Goal: Information Seeking & Learning: Check status

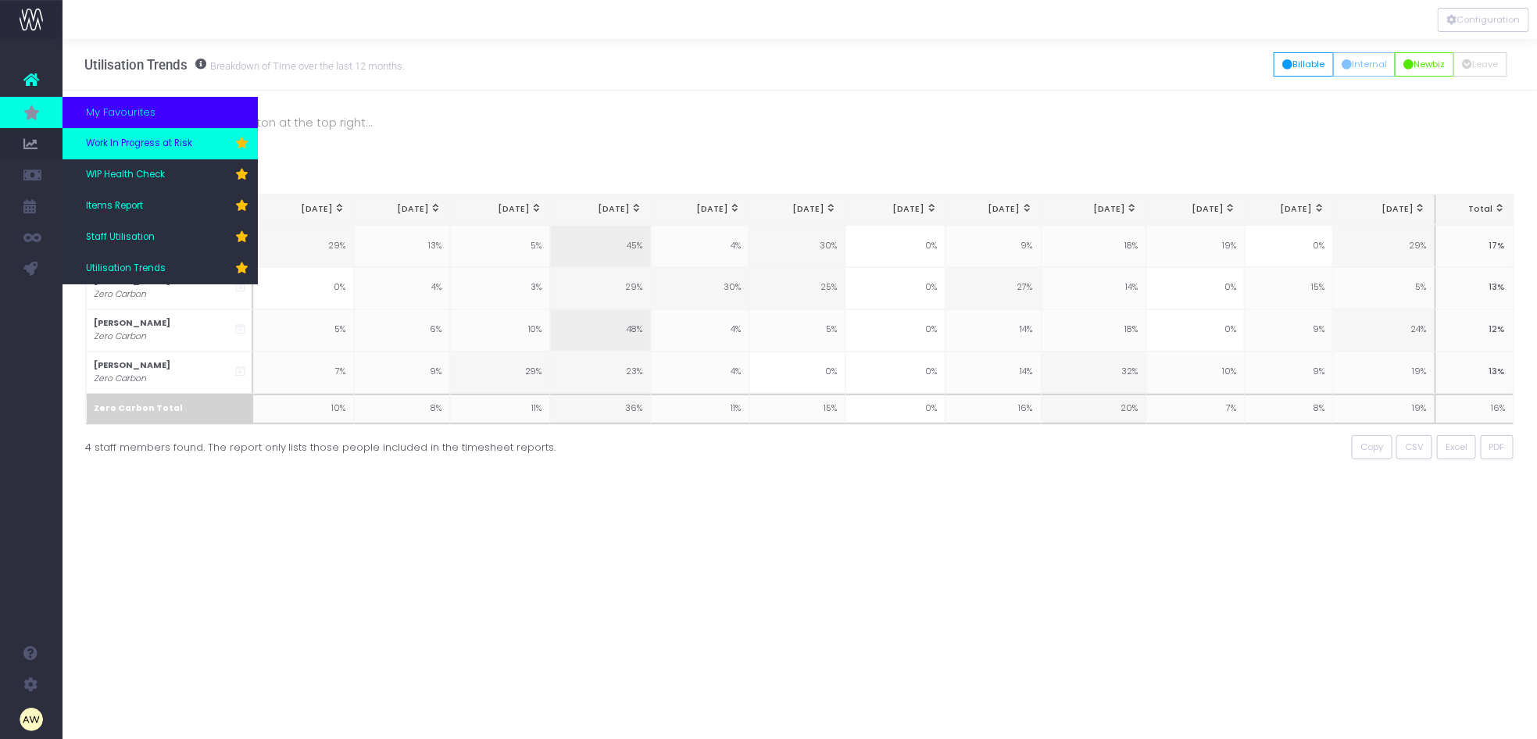
click at [139, 147] on span "Work In Progress at Risk" at bounding box center [139, 144] width 106 height 14
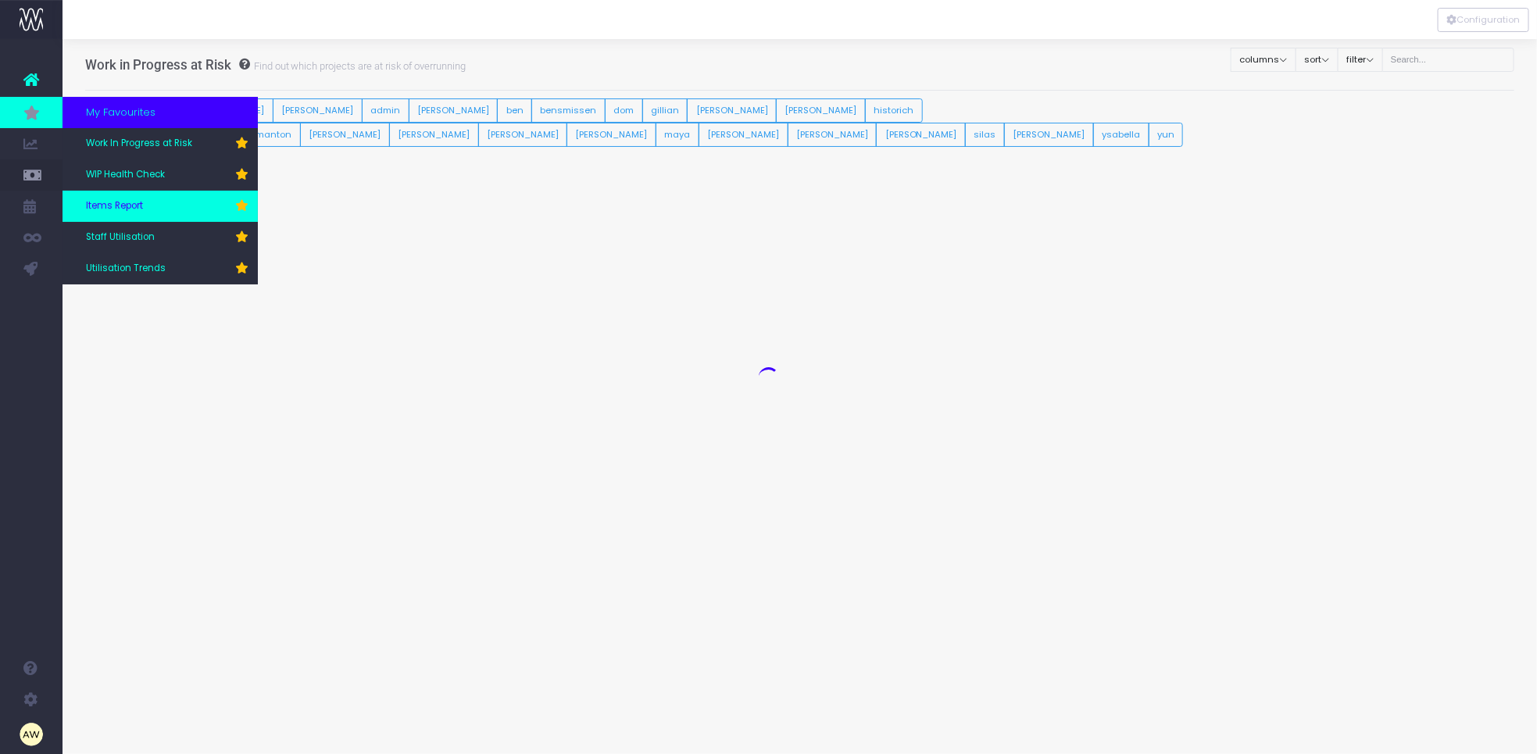
click at [137, 206] on span "Items Report" at bounding box center [114, 206] width 57 height 14
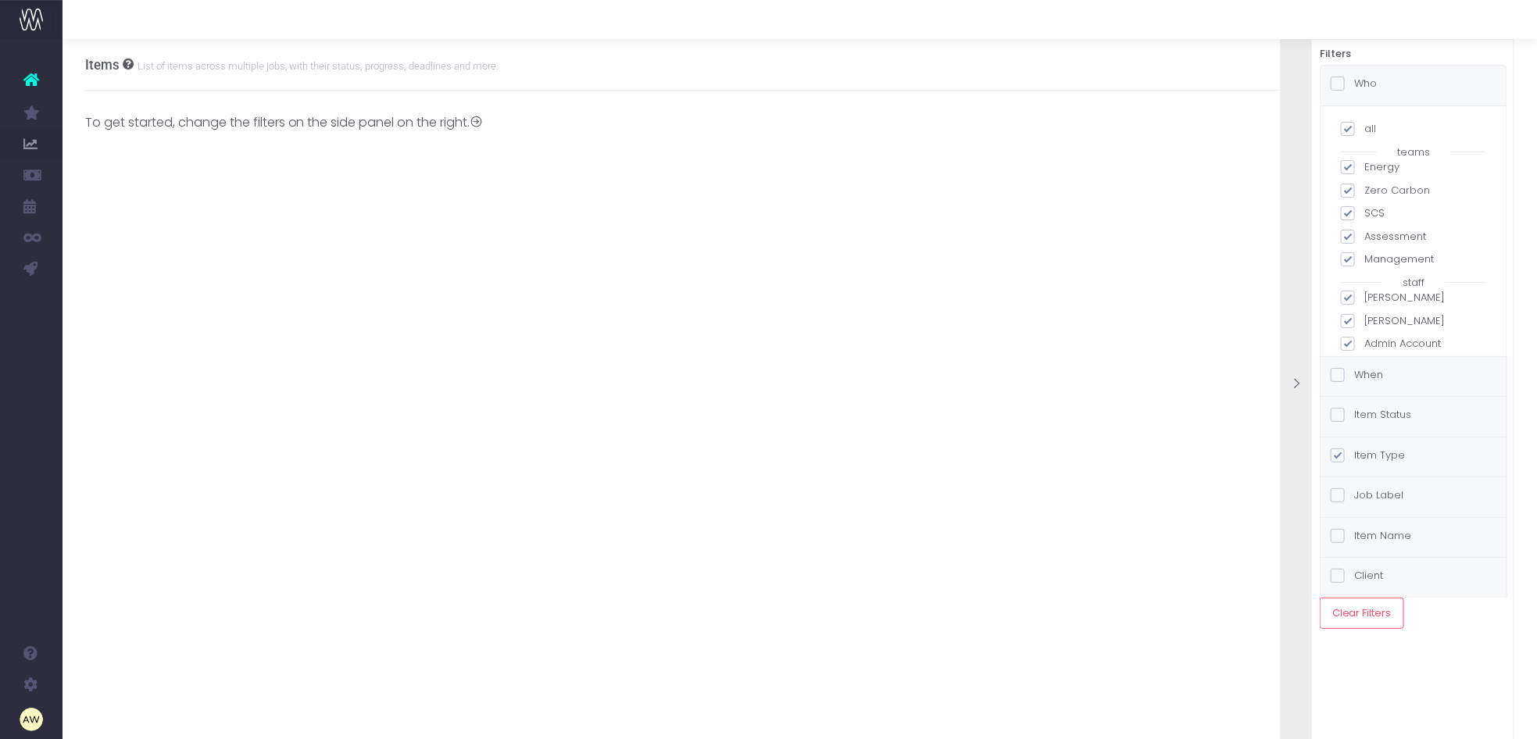
click at [1352, 133] on span at bounding box center [1348, 129] width 14 height 14
click at [1365, 131] on input "all" at bounding box center [1370, 126] width 10 height 10
checkbox input "false"
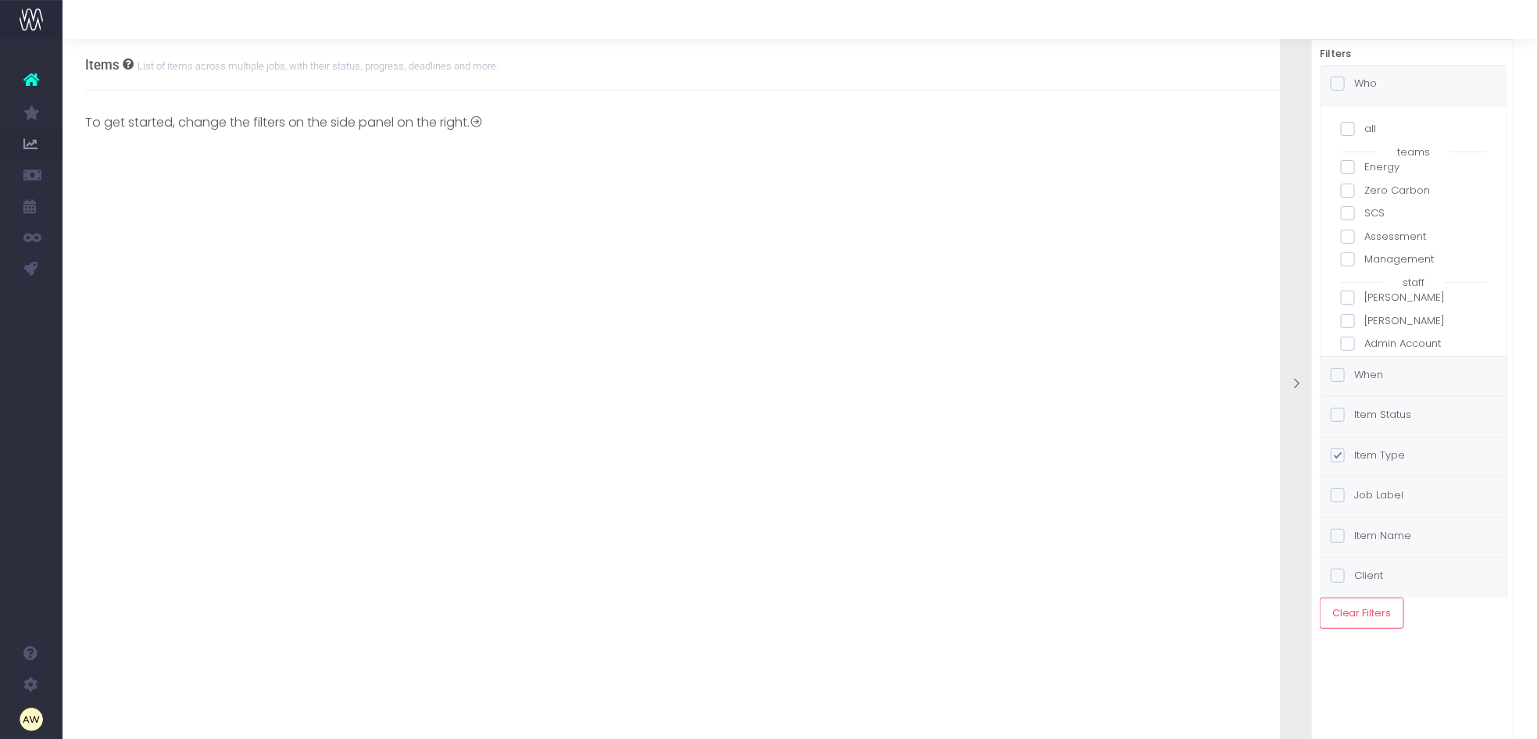
checkbox input "false"
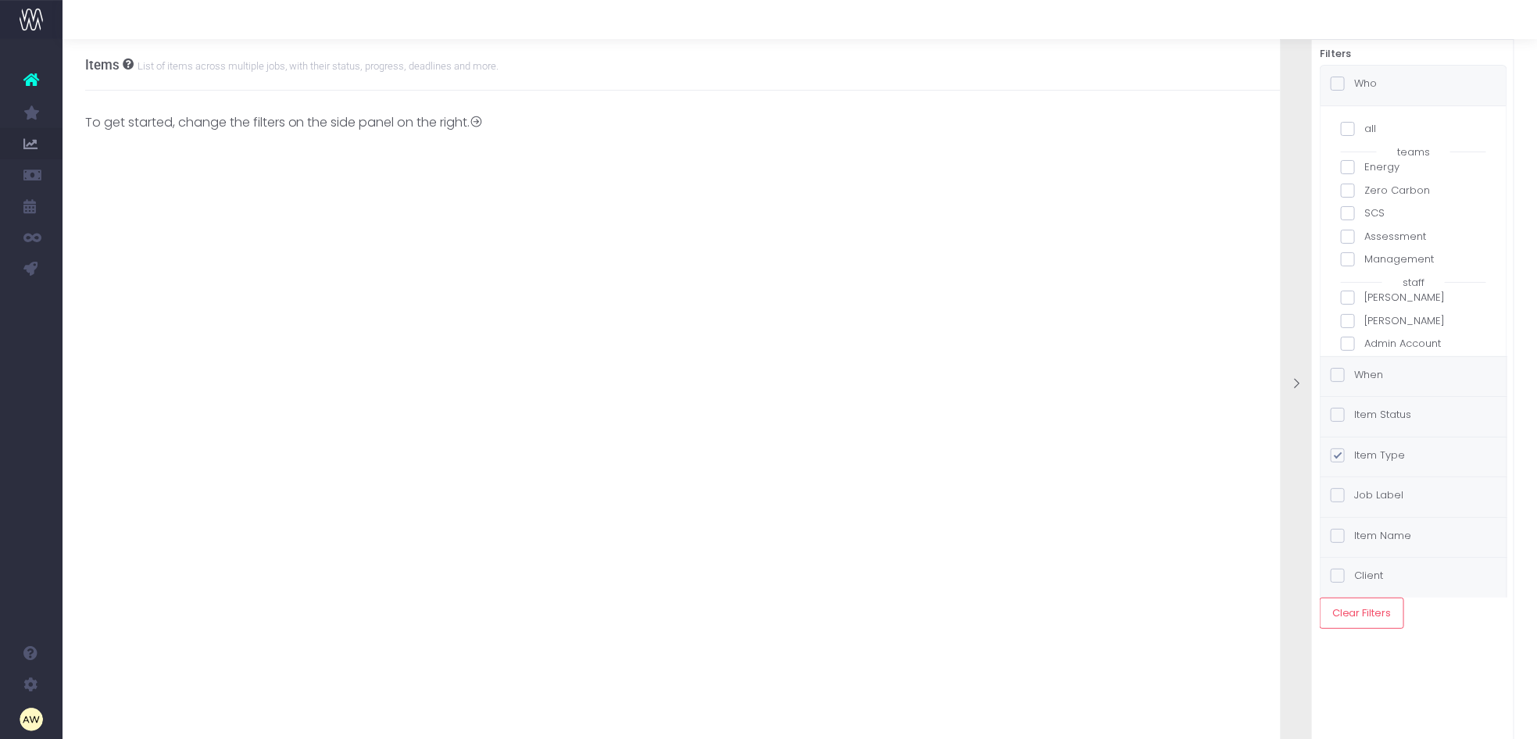
checkbox input "false"
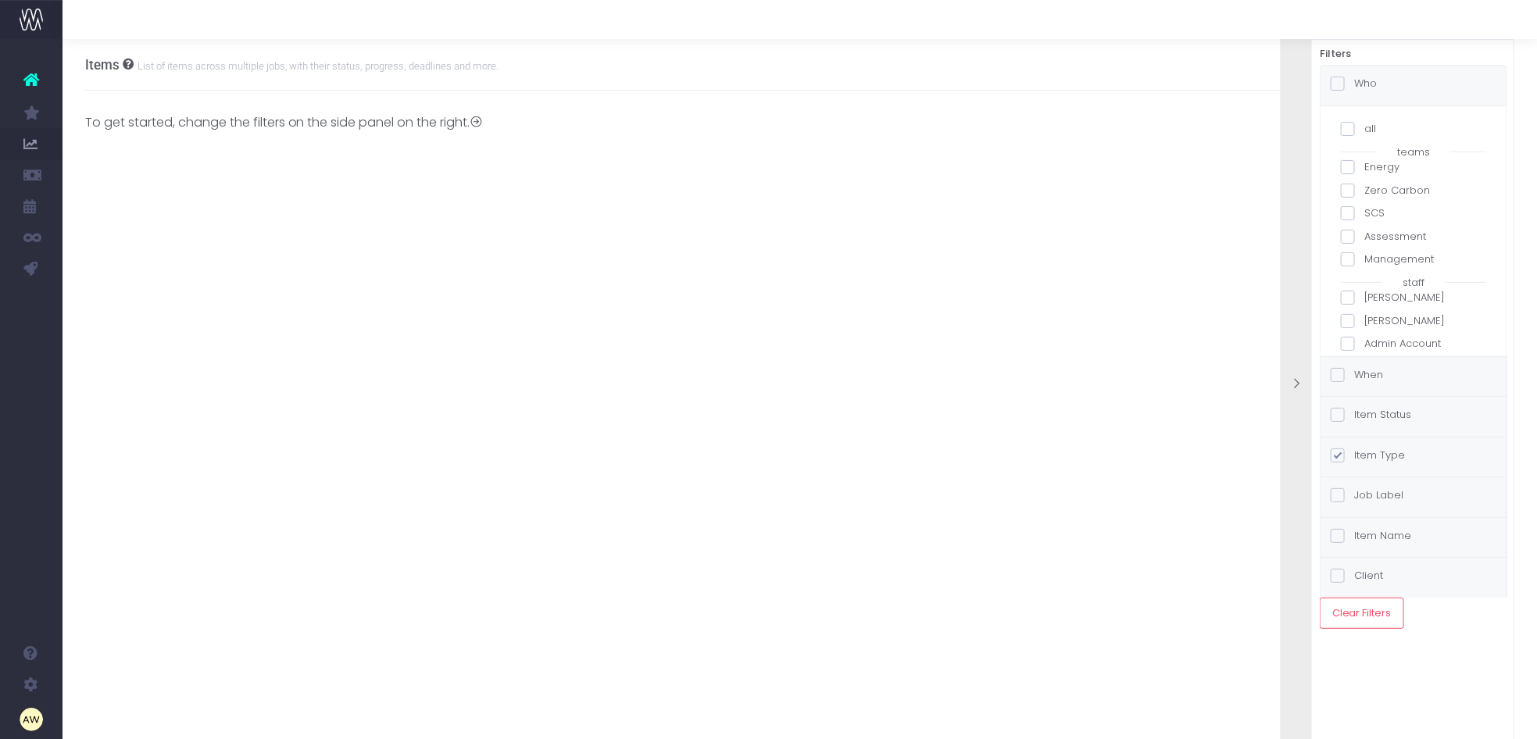
checkbox input "false"
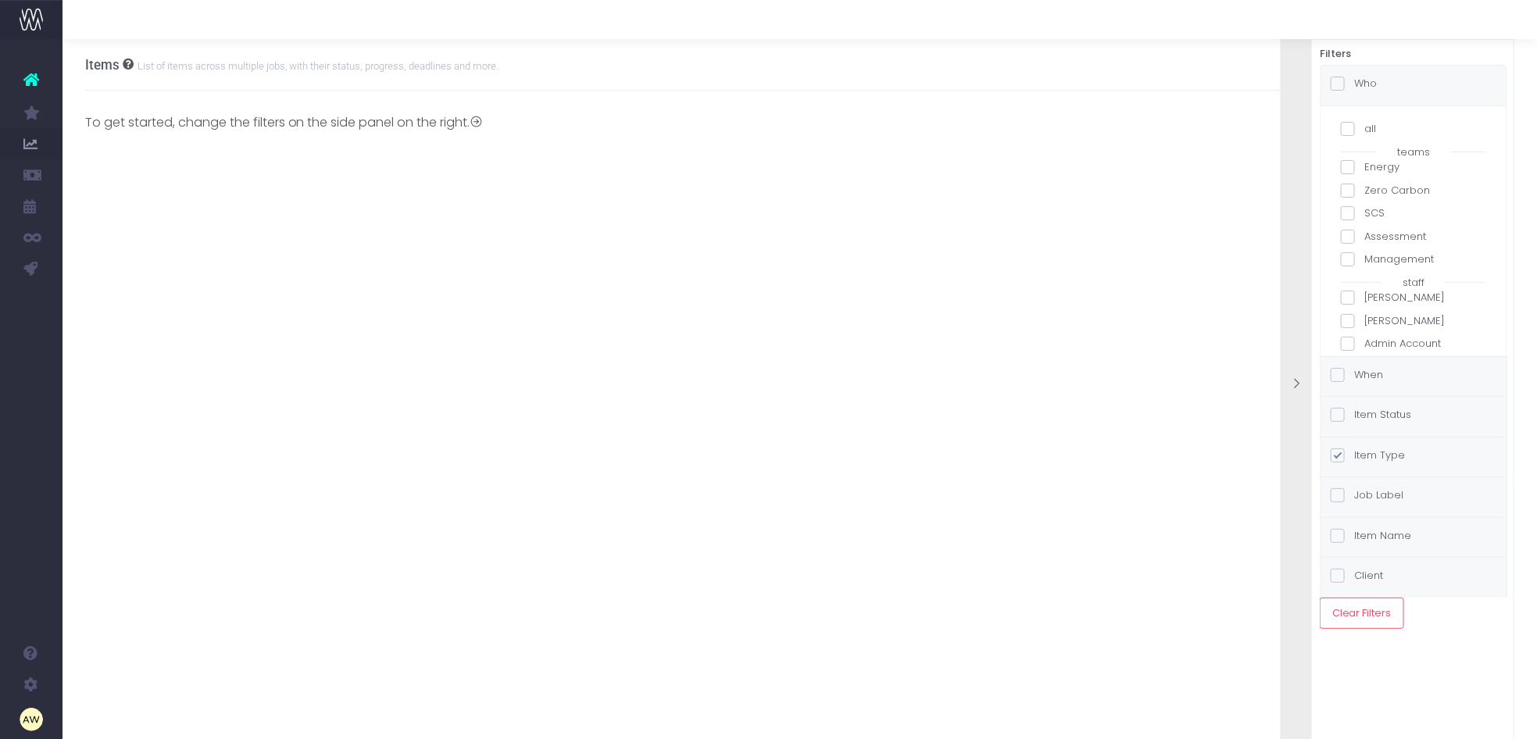
checkbox input "false"
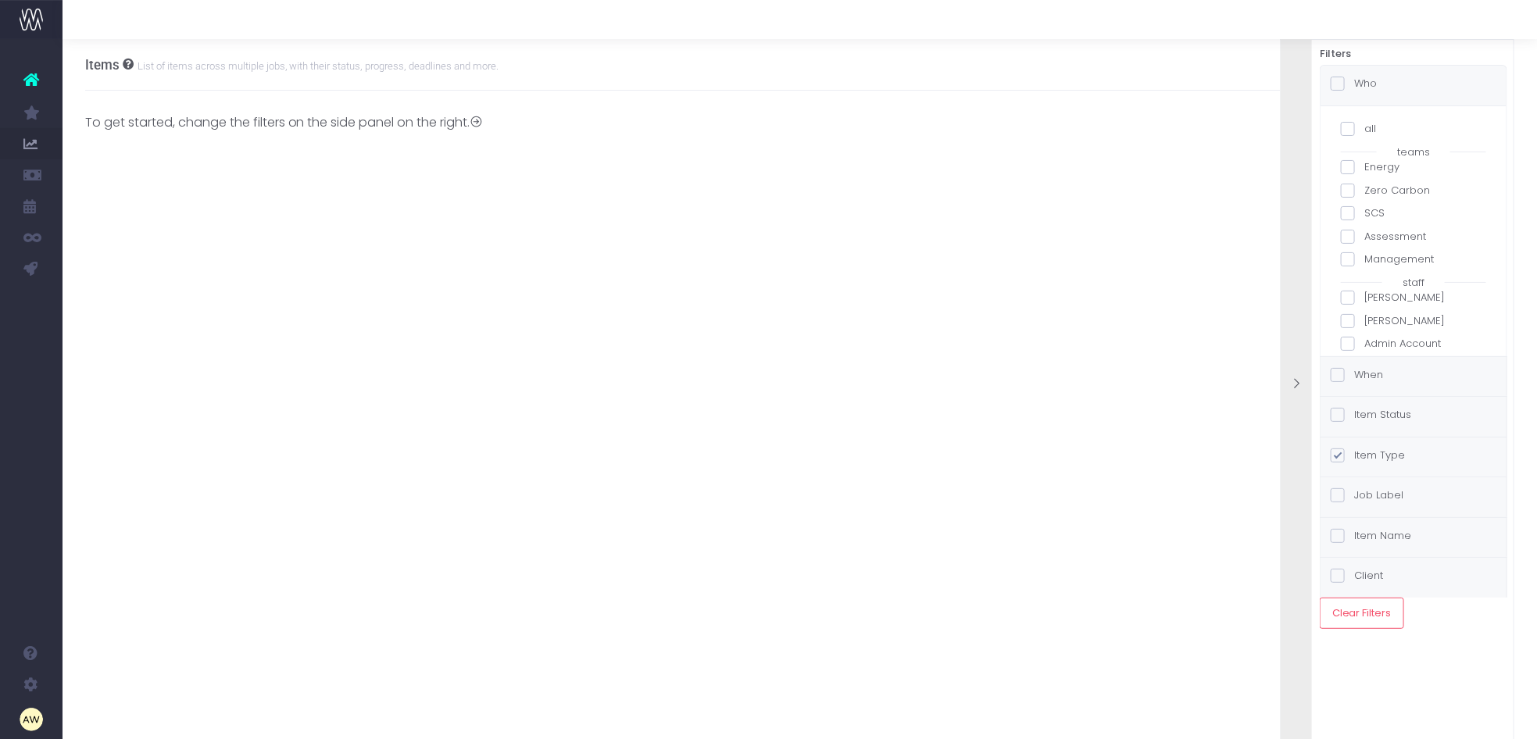
checkbox input "false"
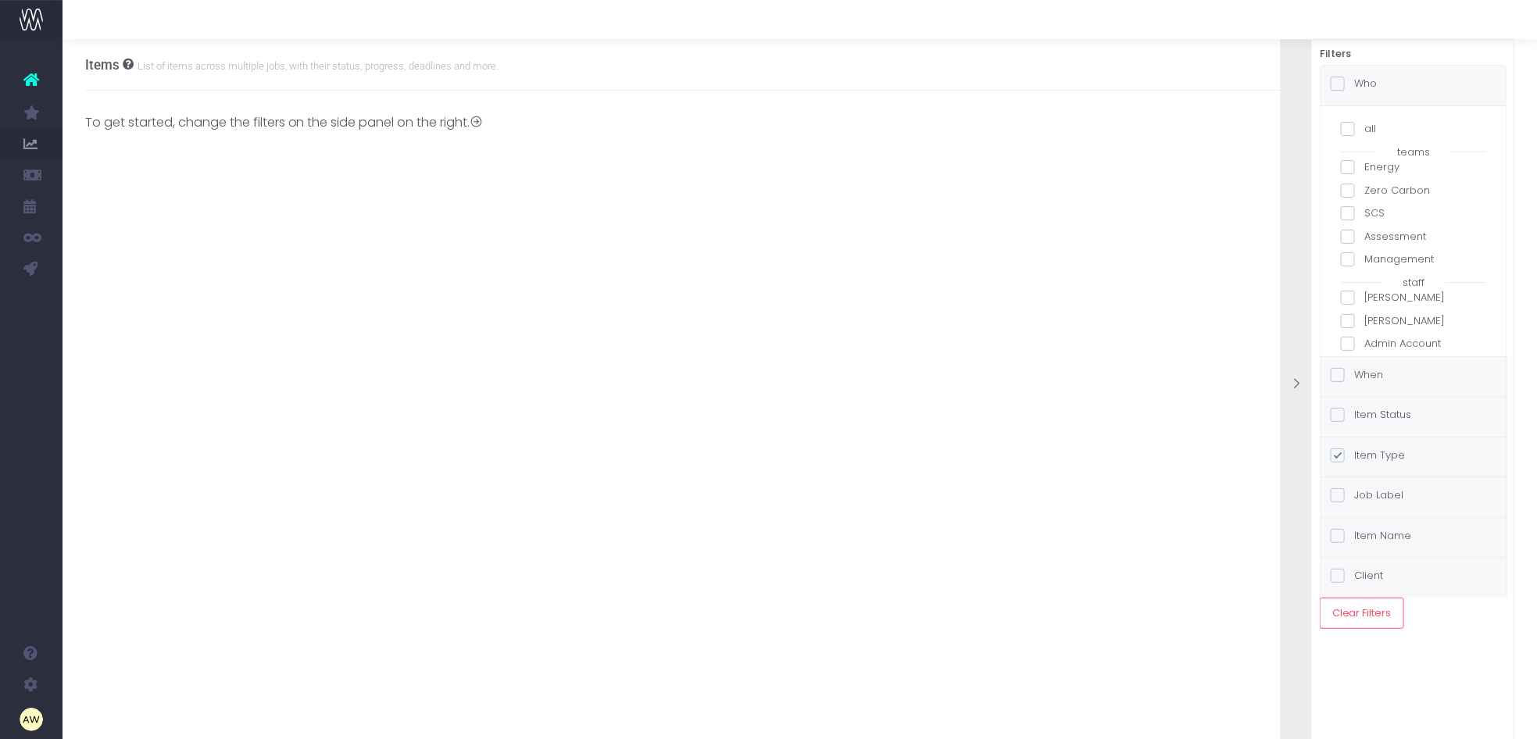
checkbox input "false"
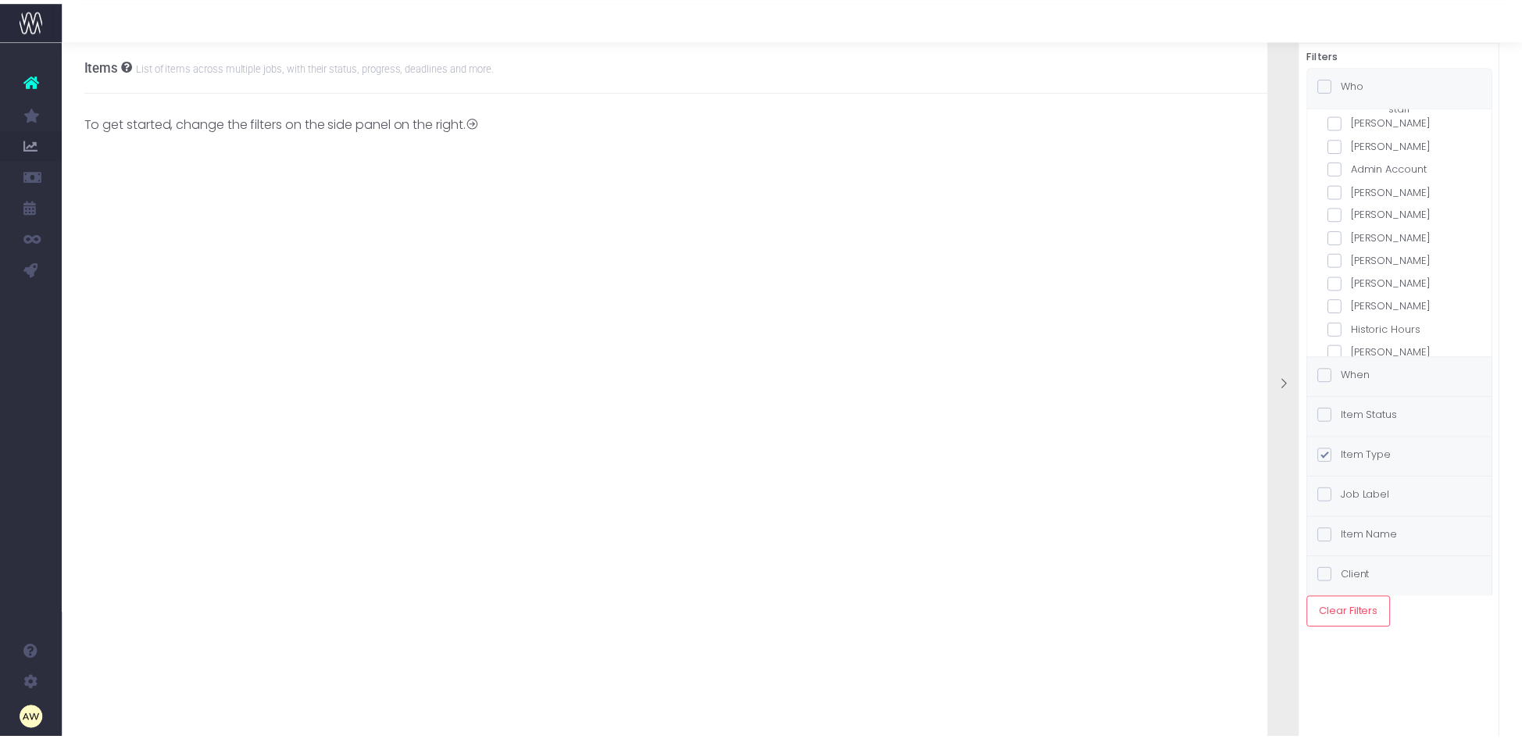
scroll to position [499, 0]
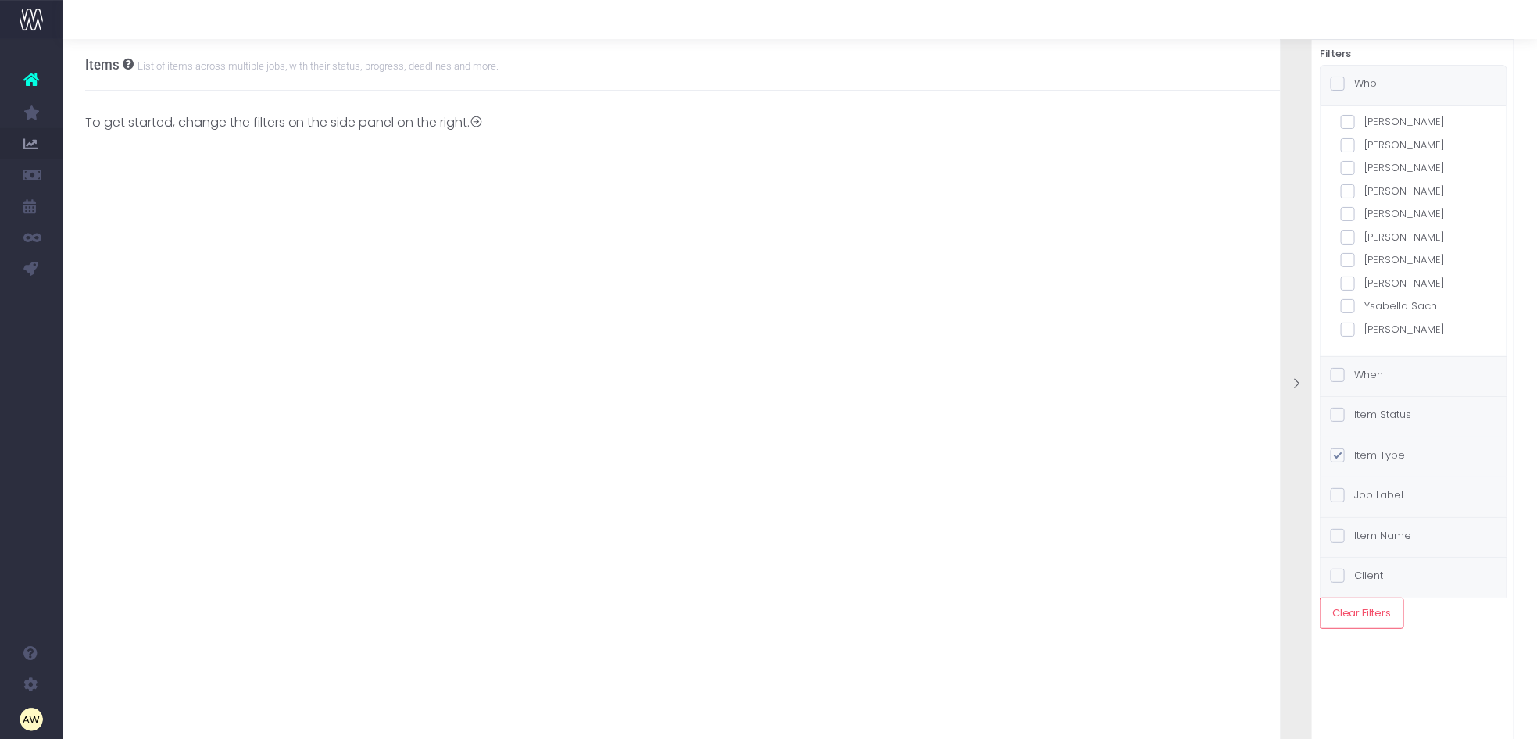
click at [1390, 262] on label "[PERSON_NAME]" at bounding box center [1413, 260] width 145 height 16
click at [1375, 262] on input "[PERSON_NAME]" at bounding box center [1370, 257] width 10 height 10
checkbox input "true"
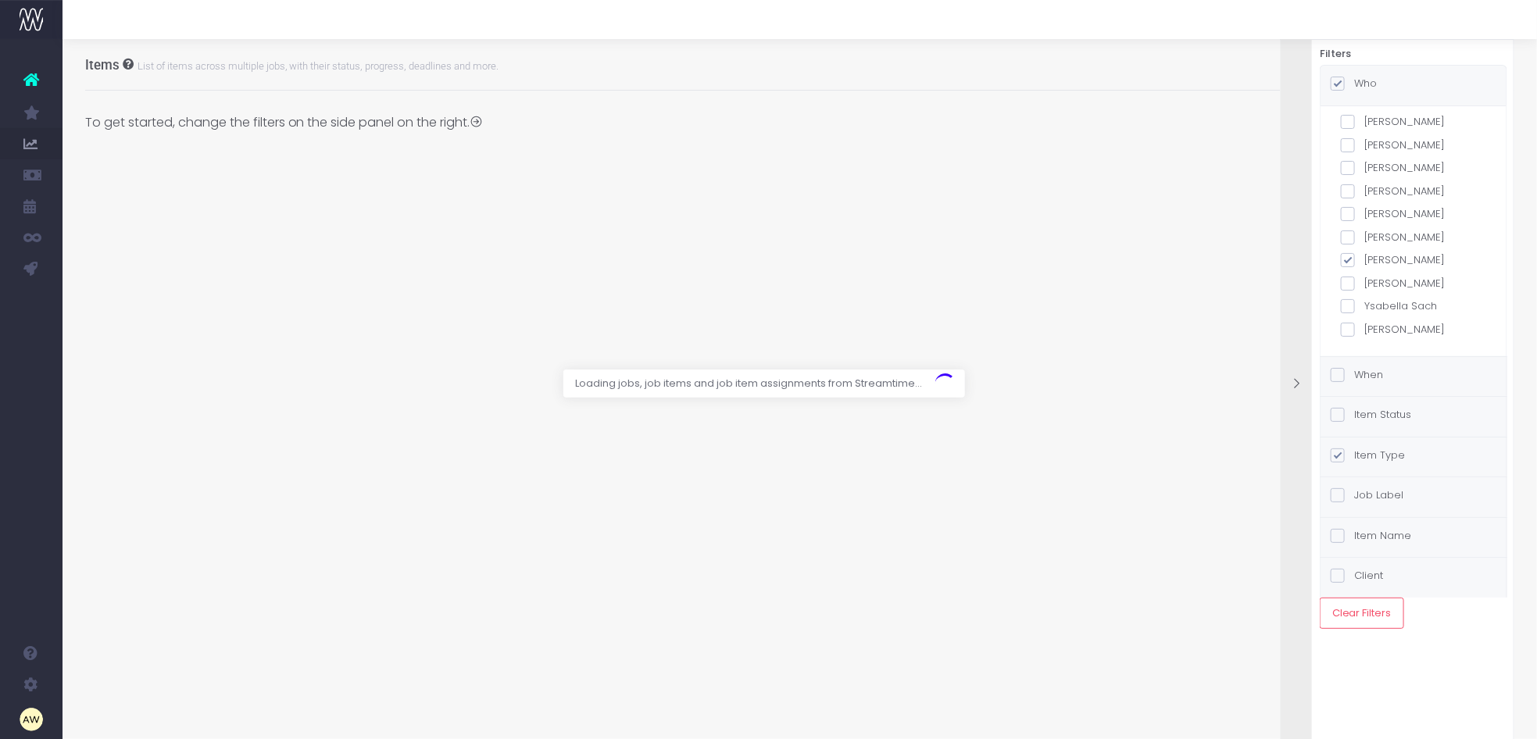
click at [1366, 362] on div "When" at bounding box center [1414, 377] width 186 height 40
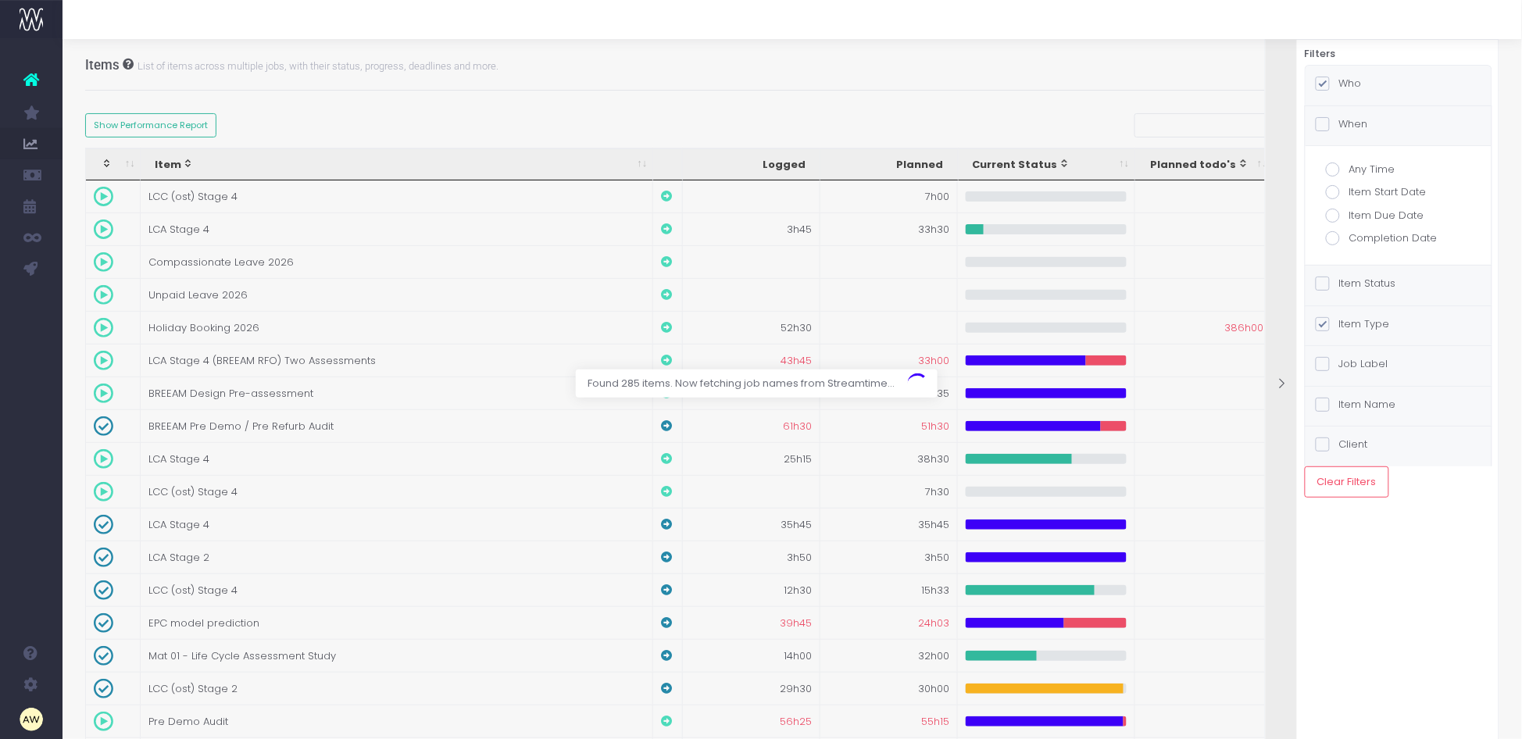
click at [1386, 237] on label "Completion Date" at bounding box center [1398, 239] width 145 height 16
click at [1360, 237] on input "Completion Date" at bounding box center [1355, 236] width 10 height 10
radio input "true"
checkbox input "true"
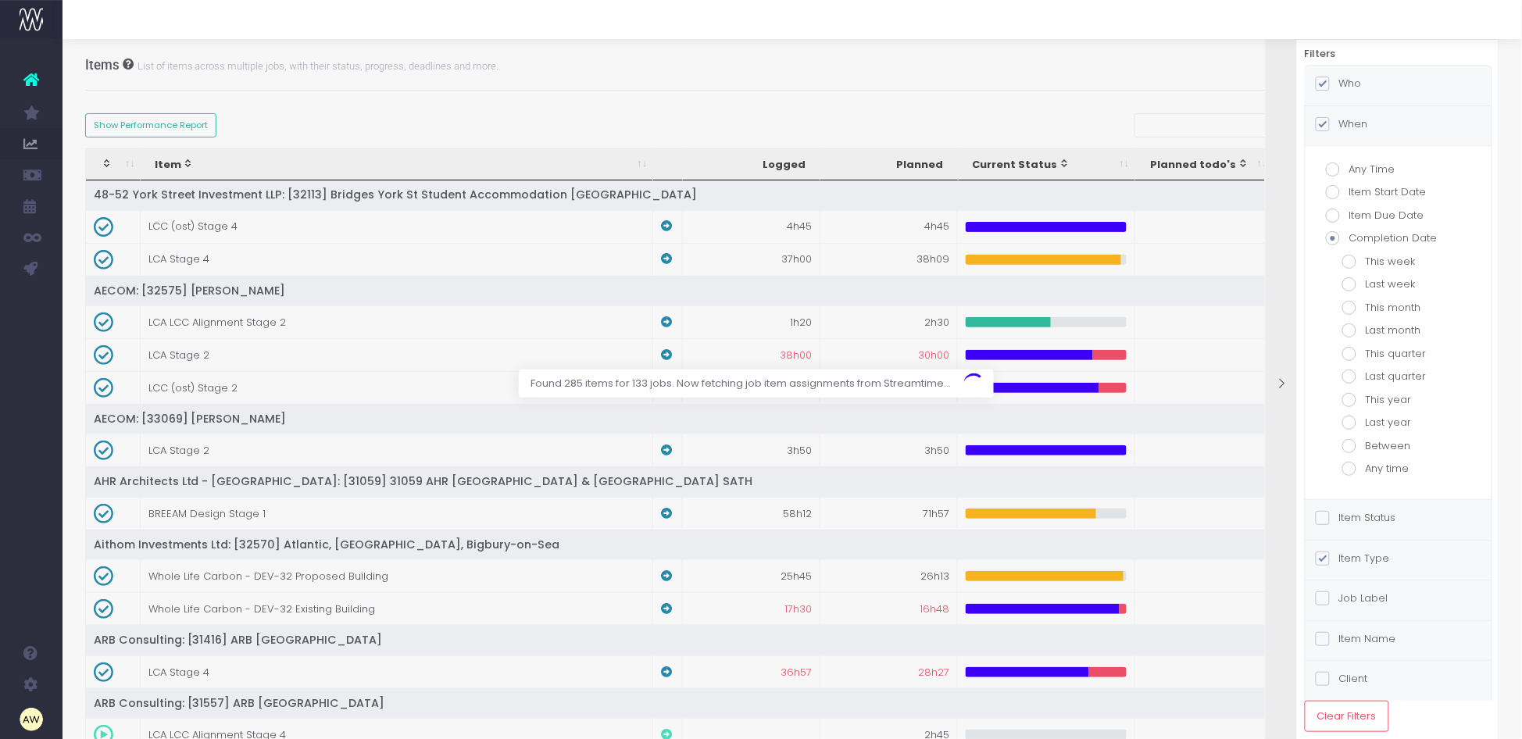
click at [1390, 307] on label "This month" at bounding box center [1399, 308] width 113 height 16
click at [1376, 307] on input "This month" at bounding box center [1371, 305] width 10 height 10
radio input "true"
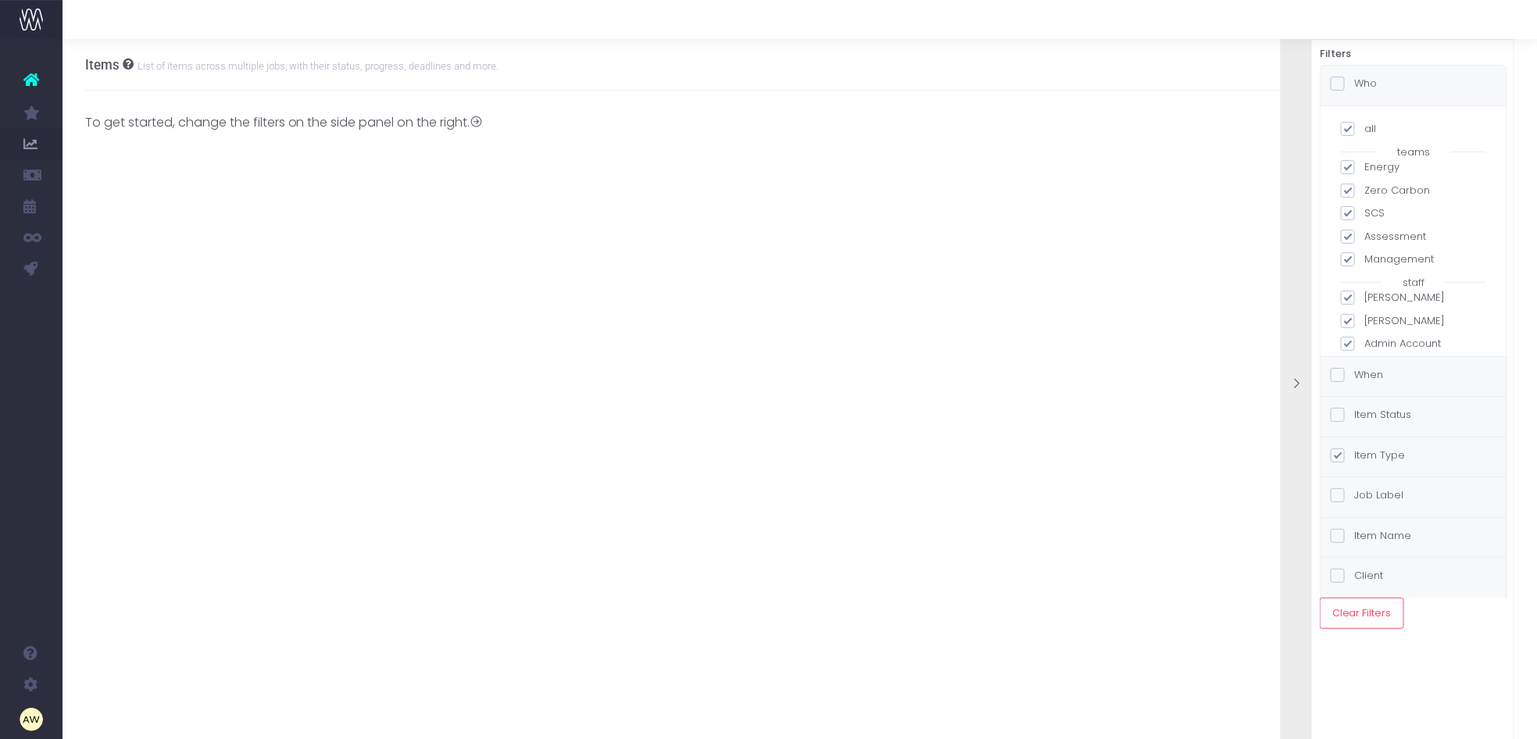
click at [1352, 129] on span at bounding box center [1348, 129] width 14 height 14
click at [1365, 129] on input "all" at bounding box center [1370, 126] width 10 height 10
checkbox input "false"
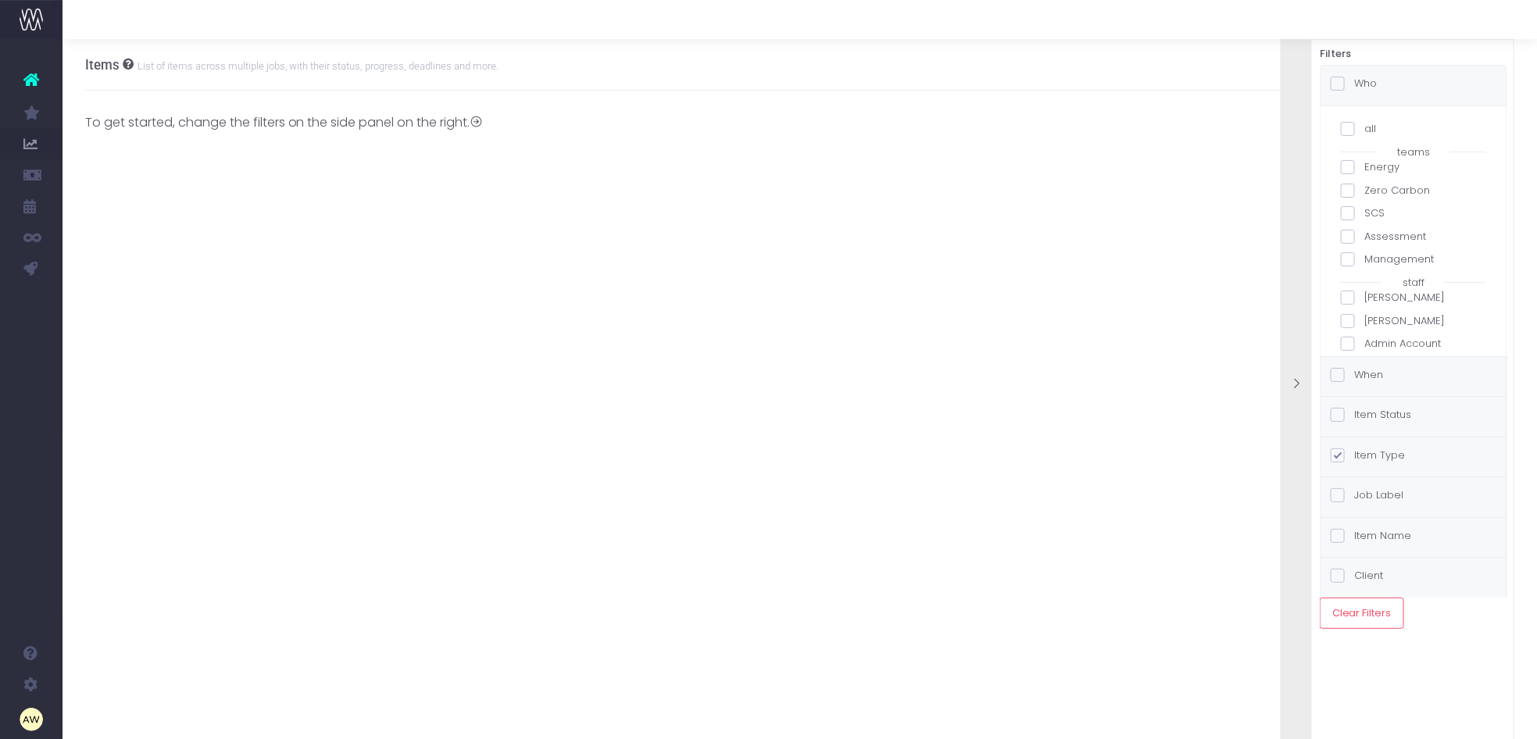
checkbox input "false"
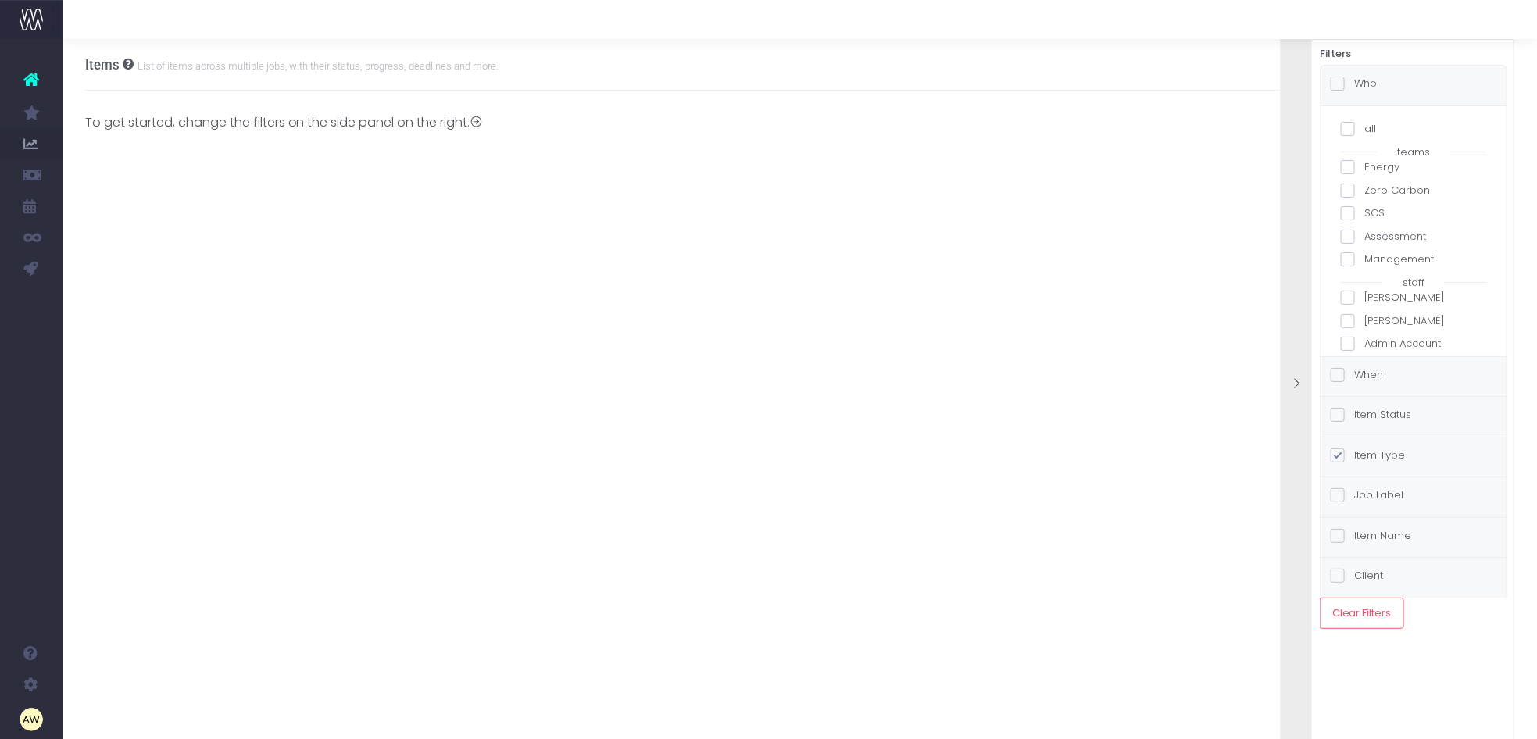
checkbox input "false"
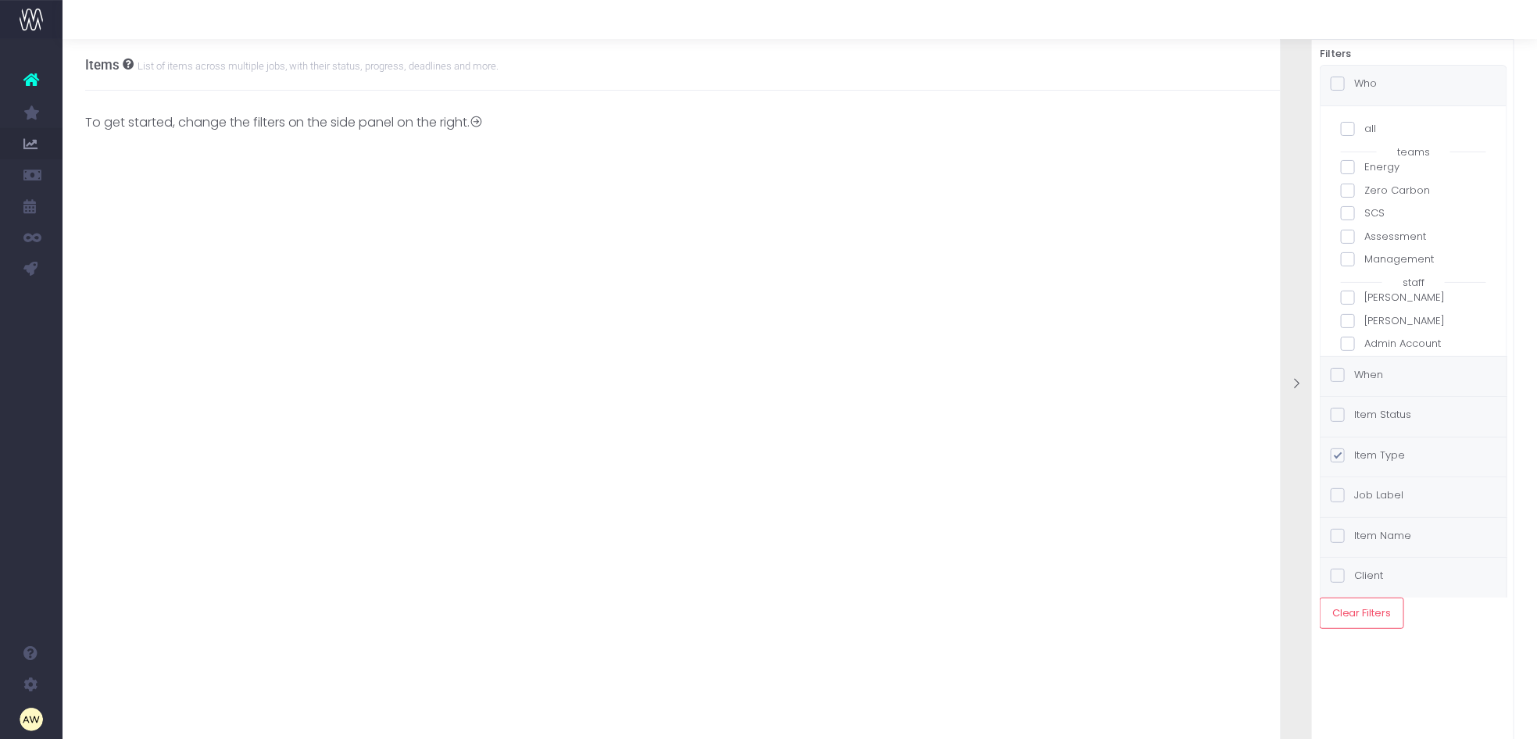
checkbox input "false"
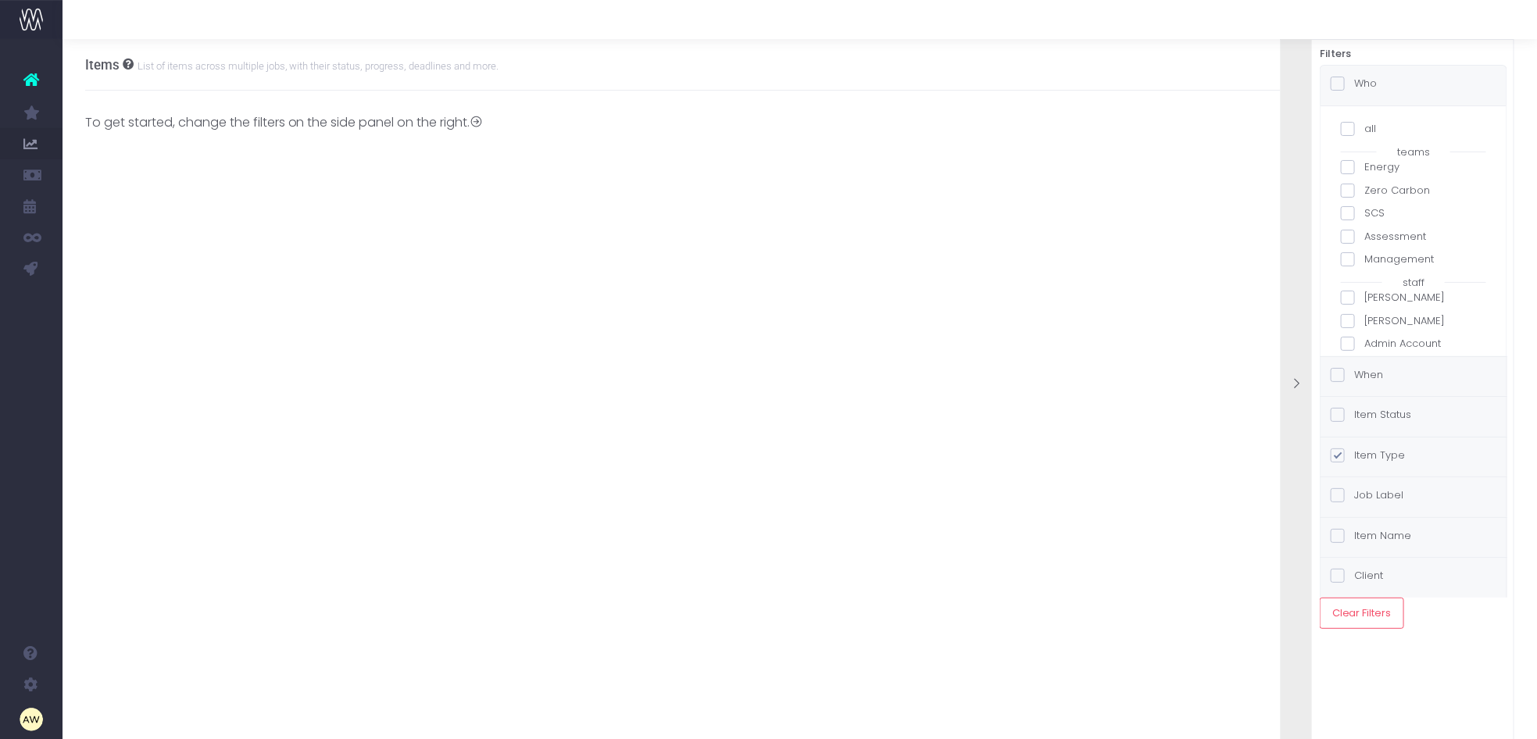
checkbox input "false"
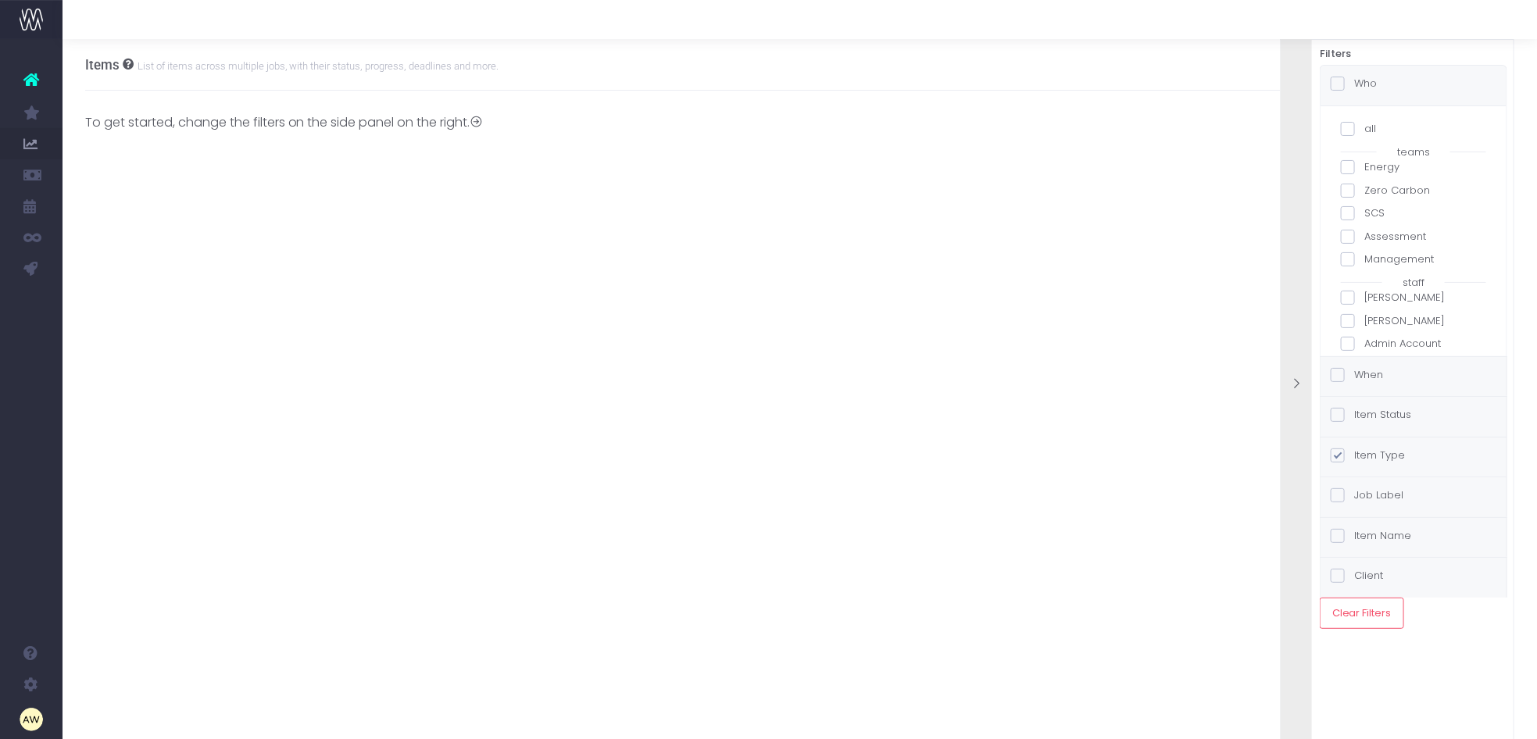
checkbox input "false"
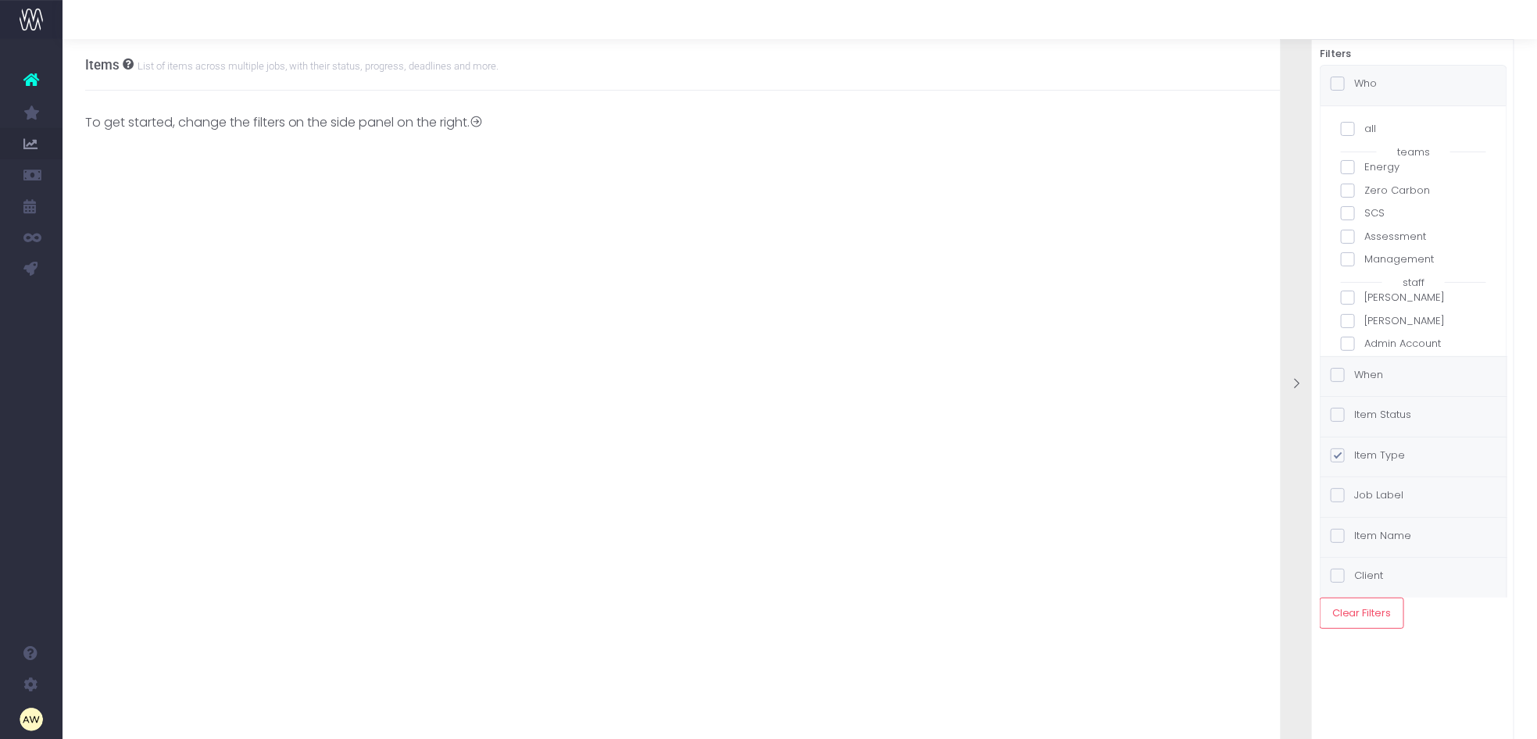
checkbox input "false"
click at [1385, 366] on div "When" at bounding box center [1414, 377] width 186 height 40
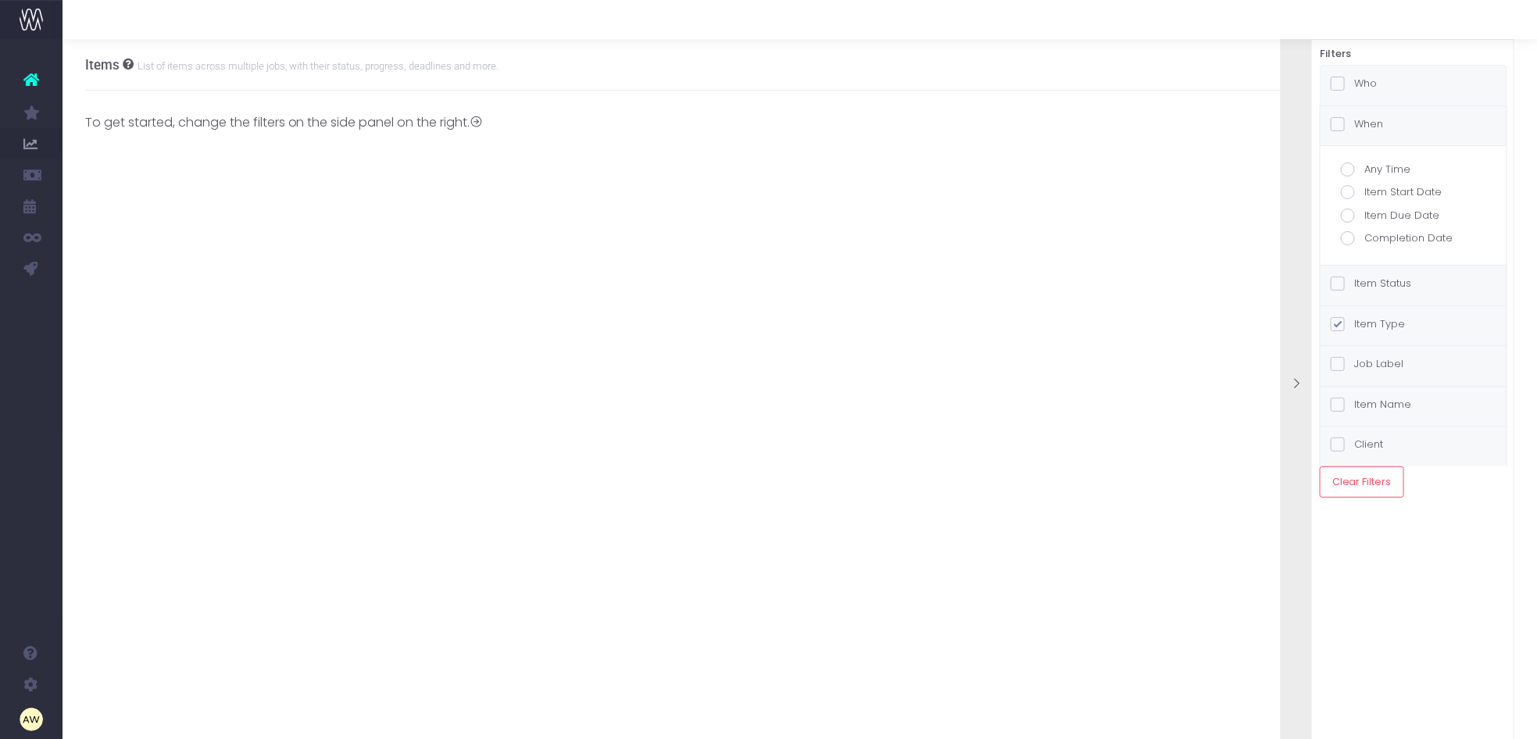
click at [1387, 240] on label "Completion Date" at bounding box center [1413, 239] width 145 height 16
click at [1375, 240] on input "Completion Date" at bounding box center [1370, 236] width 10 height 10
radio input "true"
checkbox input "true"
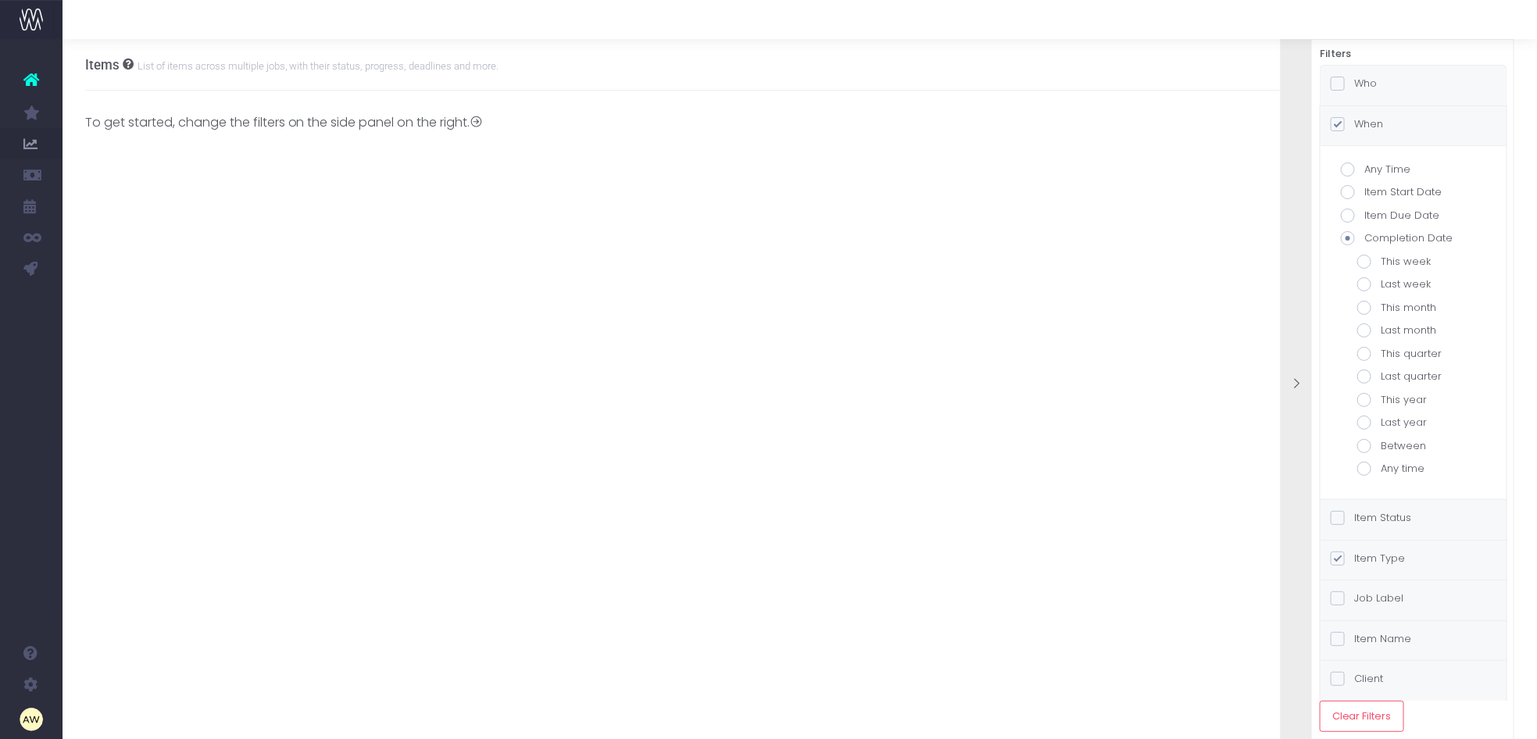
click at [1408, 310] on label "This month" at bounding box center [1414, 308] width 113 height 16
click at [1391, 310] on input "This month" at bounding box center [1386, 305] width 10 height 10
radio input "true"
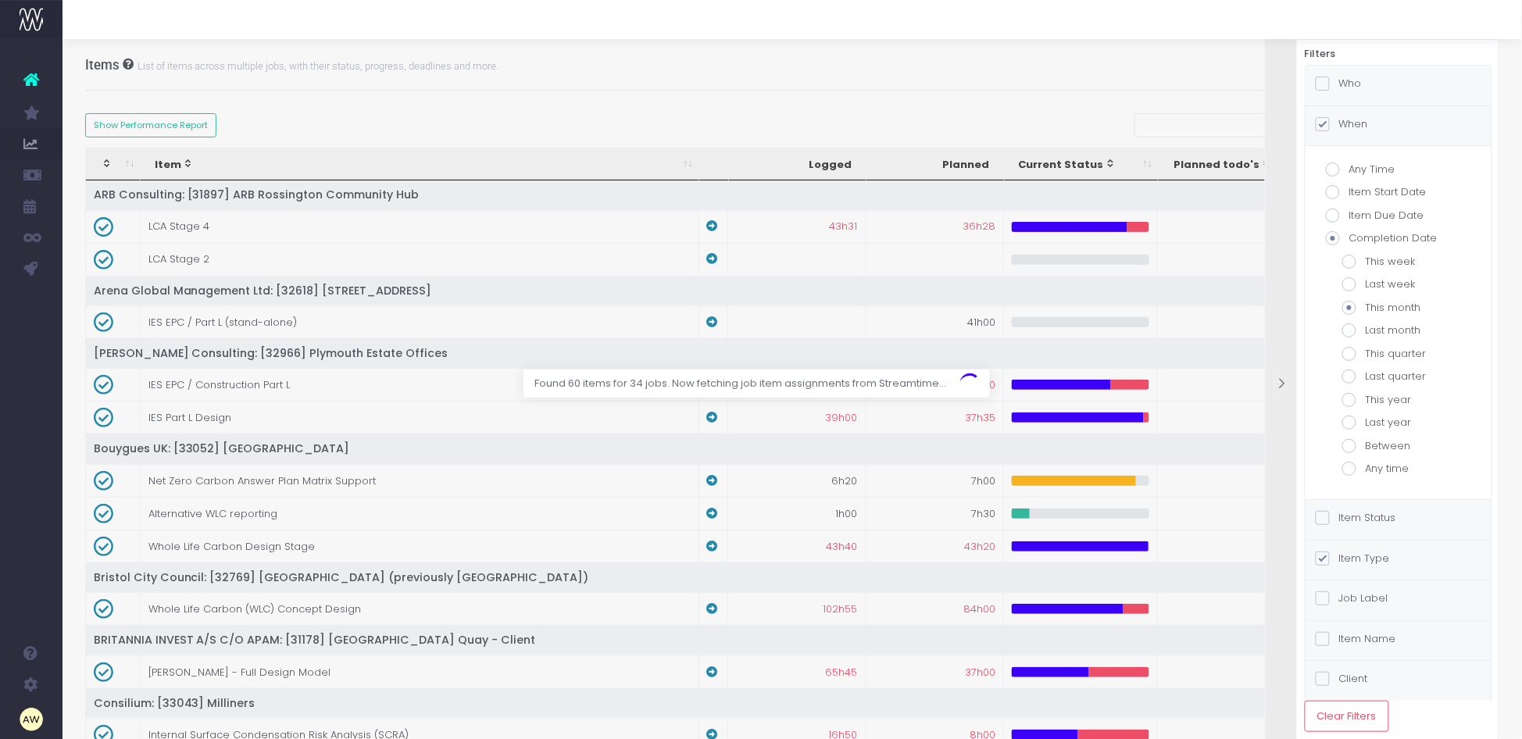
click at [1350, 84] on label "Who" at bounding box center [1339, 84] width 46 height 16
click at [1350, 84] on input "Who" at bounding box center [1345, 81] width 10 height 10
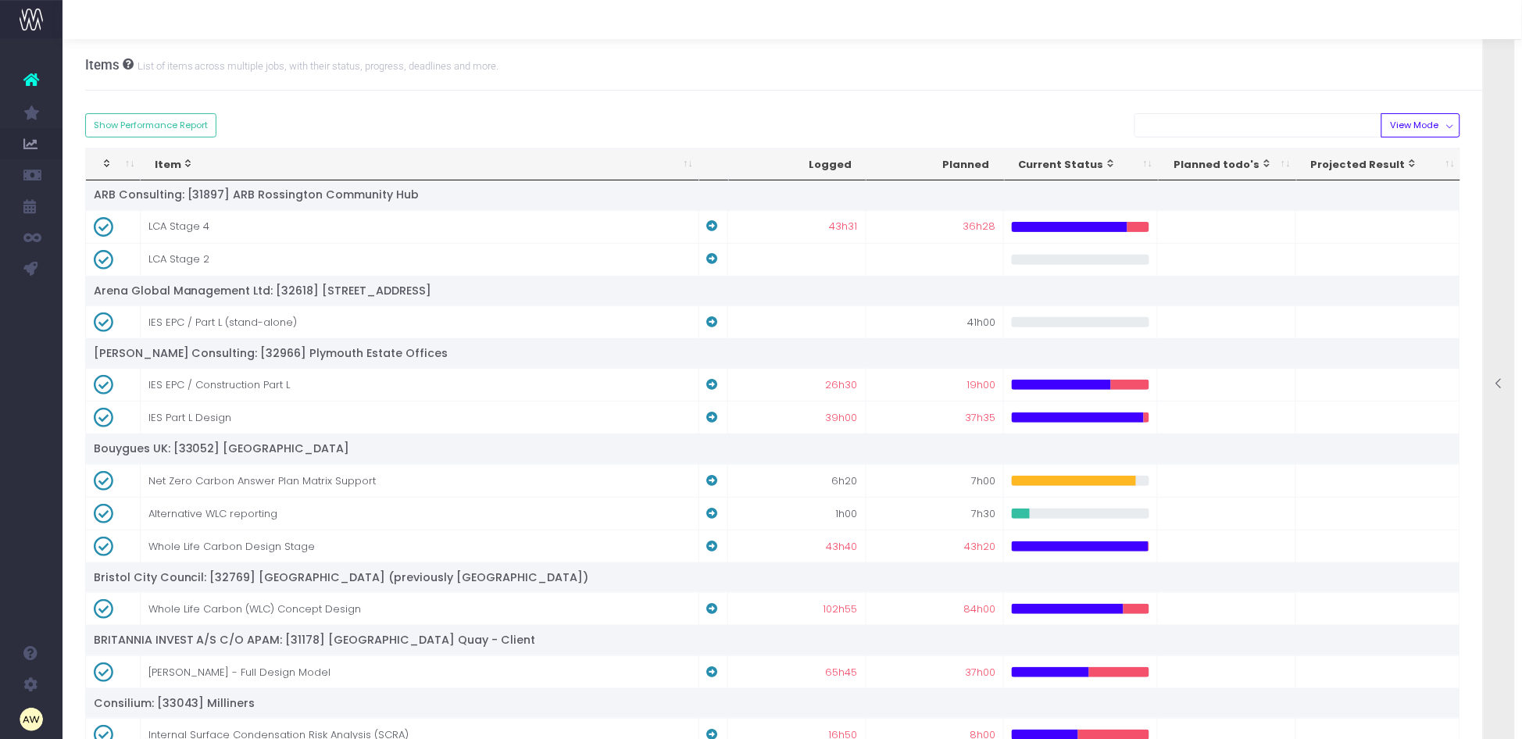
click at [1491, 102] on div at bounding box center [1499, 385] width 31 height 738
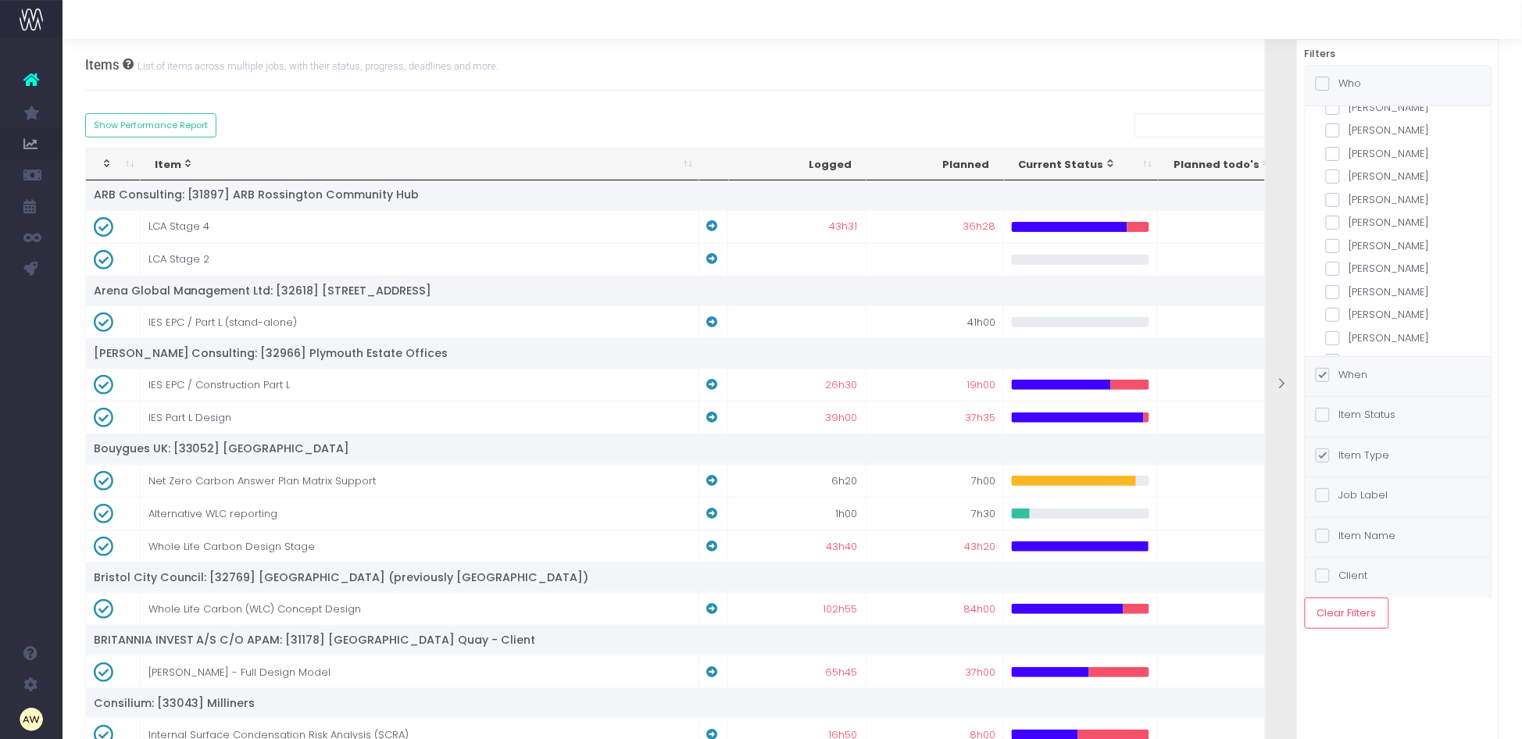
scroll to position [499, 0]
click at [1390, 260] on label "[PERSON_NAME]" at bounding box center [1398, 260] width 145 height 16
click at [1360, 260] on input "[PERSON_NAME]" at bounding box center [1355, 257] width 10 height 10
checkbox input "true"
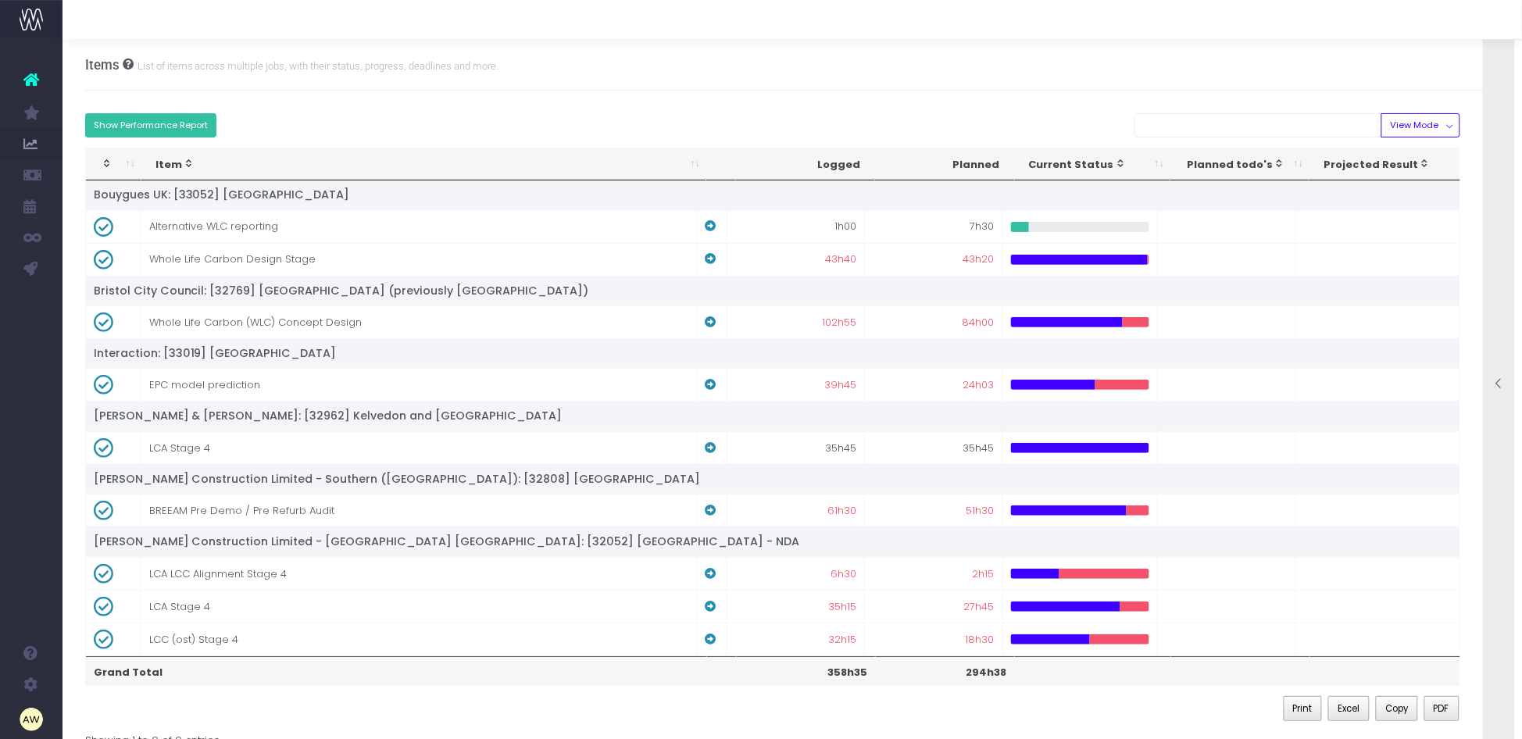
click at [188, 118] on button "Show Performance Report" at bounding box center [151, 125] width 132 height 24
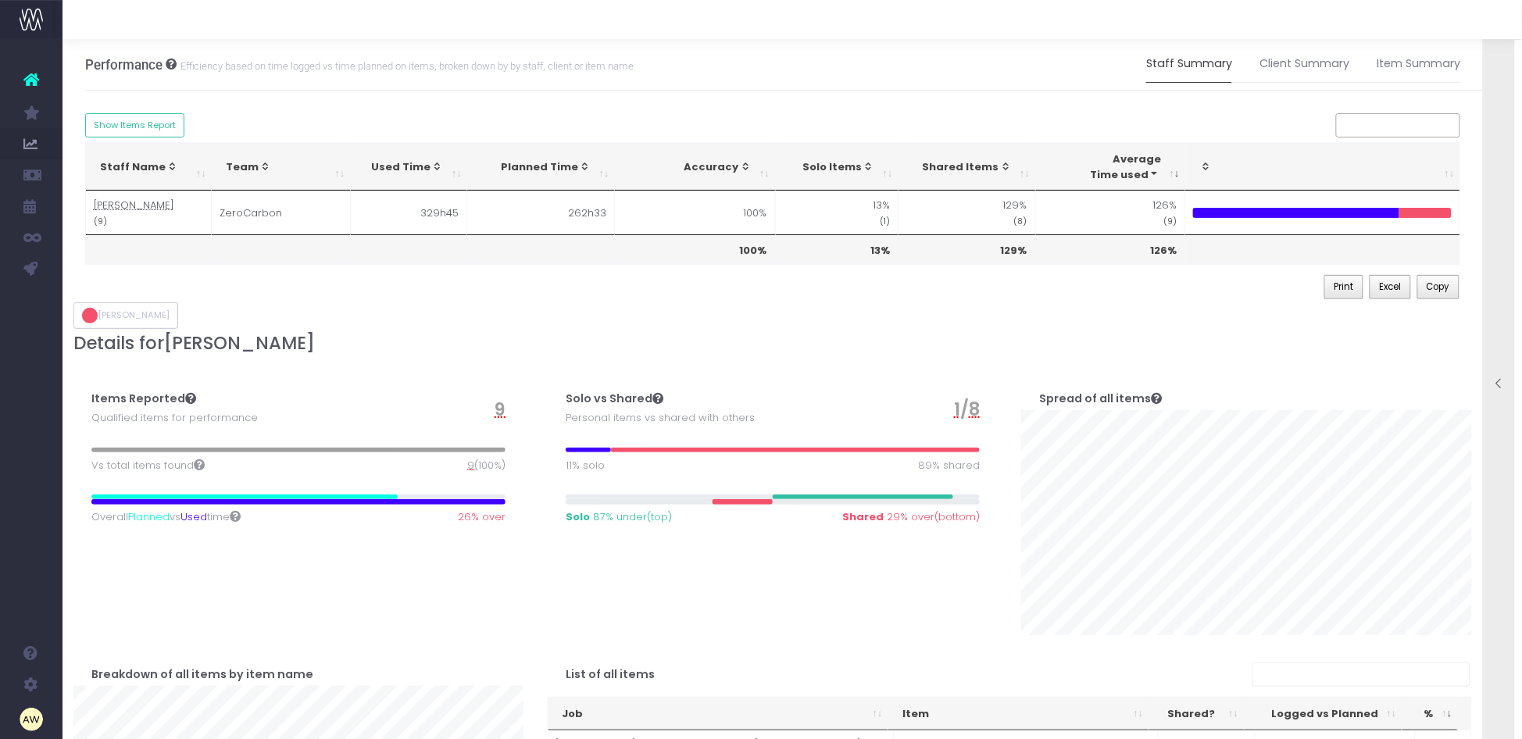
click at [1499, 335] on div at bounding box center [1499, 385] width 31 height 738
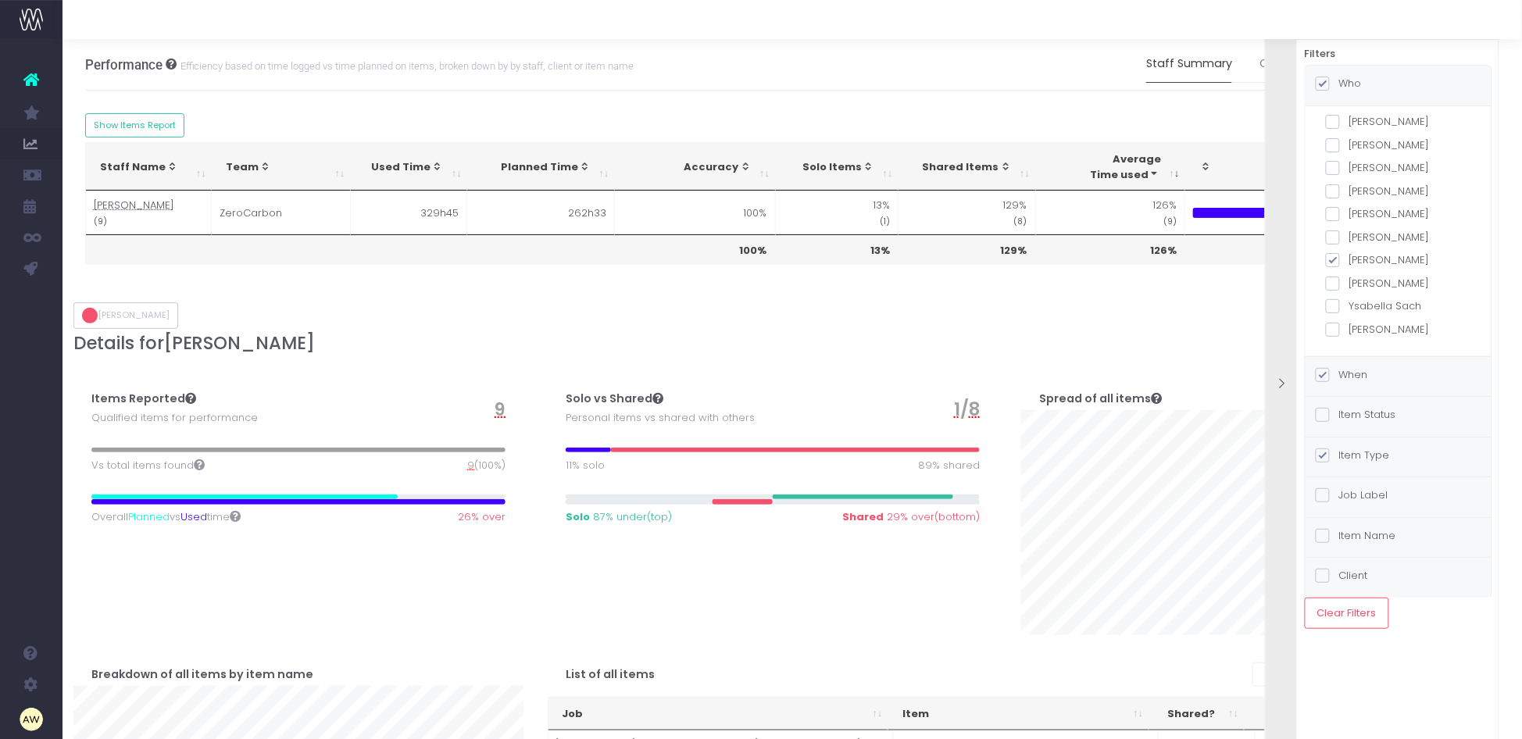
click at [1361, 374] on label "When" at bounding box center [1342, 375] width 52 height 16
click at [1350, 374] on input "When" at bounding box center [1345, 372] width 10 height 10
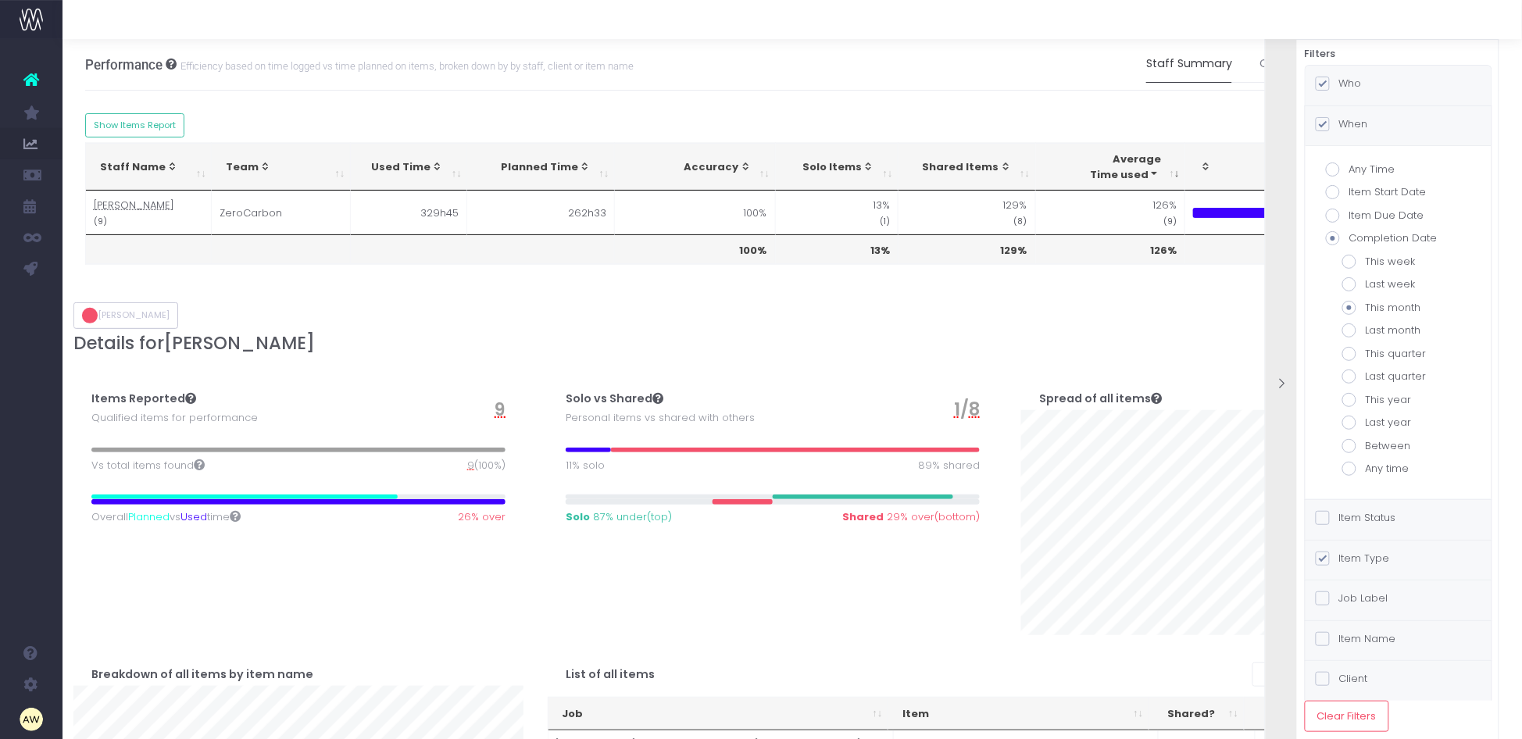
click at [1395, 439] on label "Between" at bounding box center [1399, 446] width 113 height 16
click at [1376, 439] on input "Between" at bounding box center [1371, 443] width 10 height 10
radio input "true"
click at [1372, 510] on input "text" at bounding box center [1399, 514] width 113 height 31
click at [1361, 552] on icon at bounding box center [1365, 551] width 9 height 9
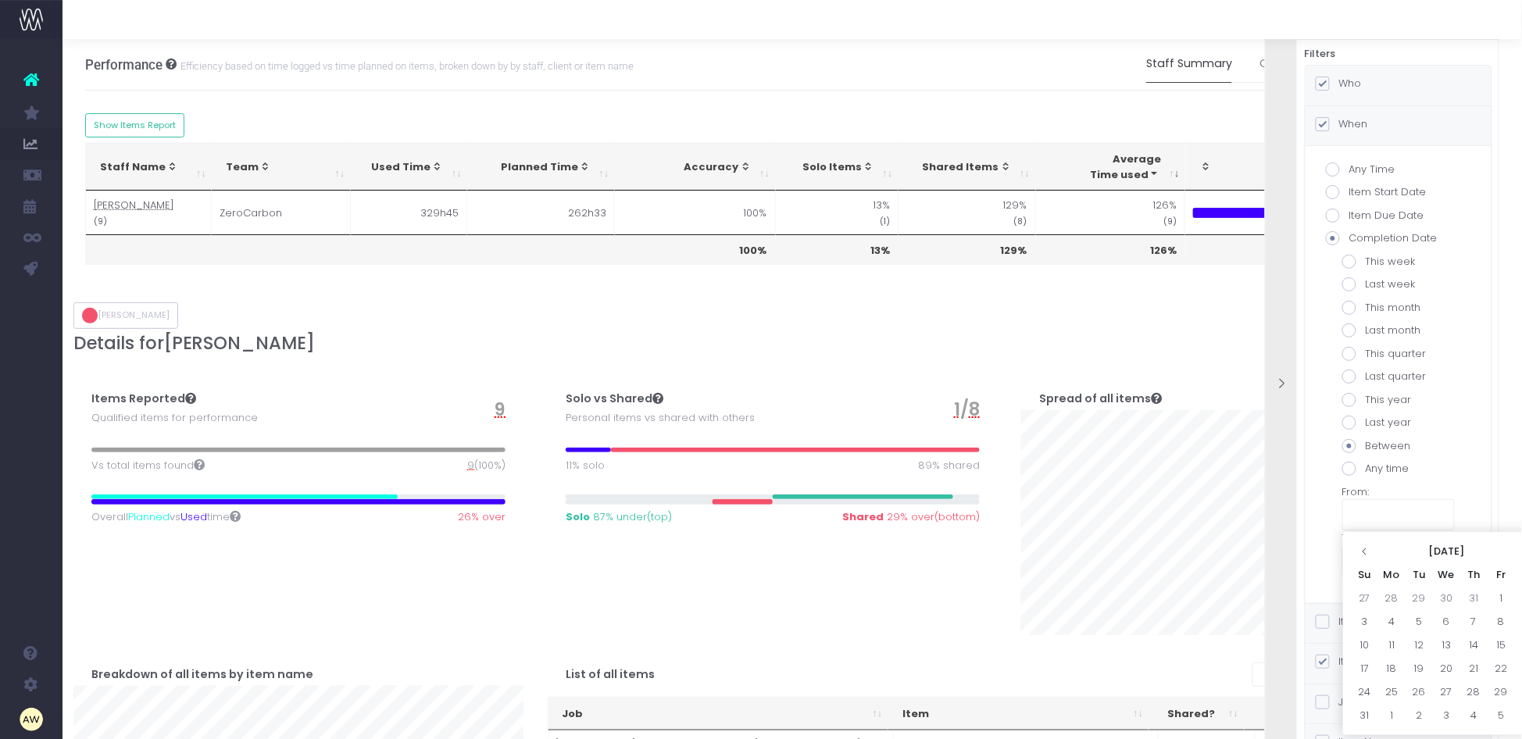
click at [1361, 552] on icon at bounding box center [1365, 551] width 9 height 9
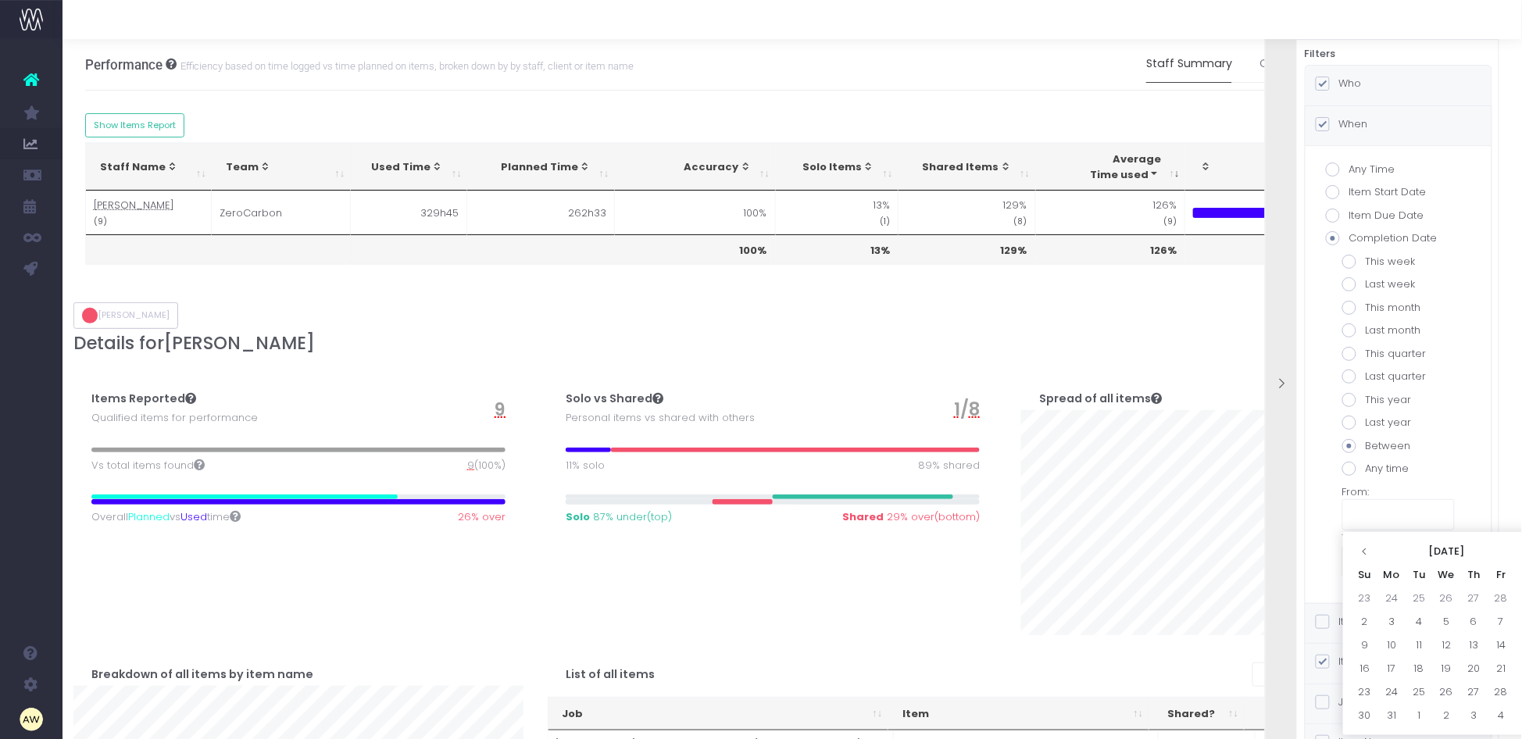
click at [1361, 552] on icon at bounding box center [1365, 551] width 9 height 9
click at [1368, 603] on td "27" at bounding box center [1364, 598] width 27 height 23
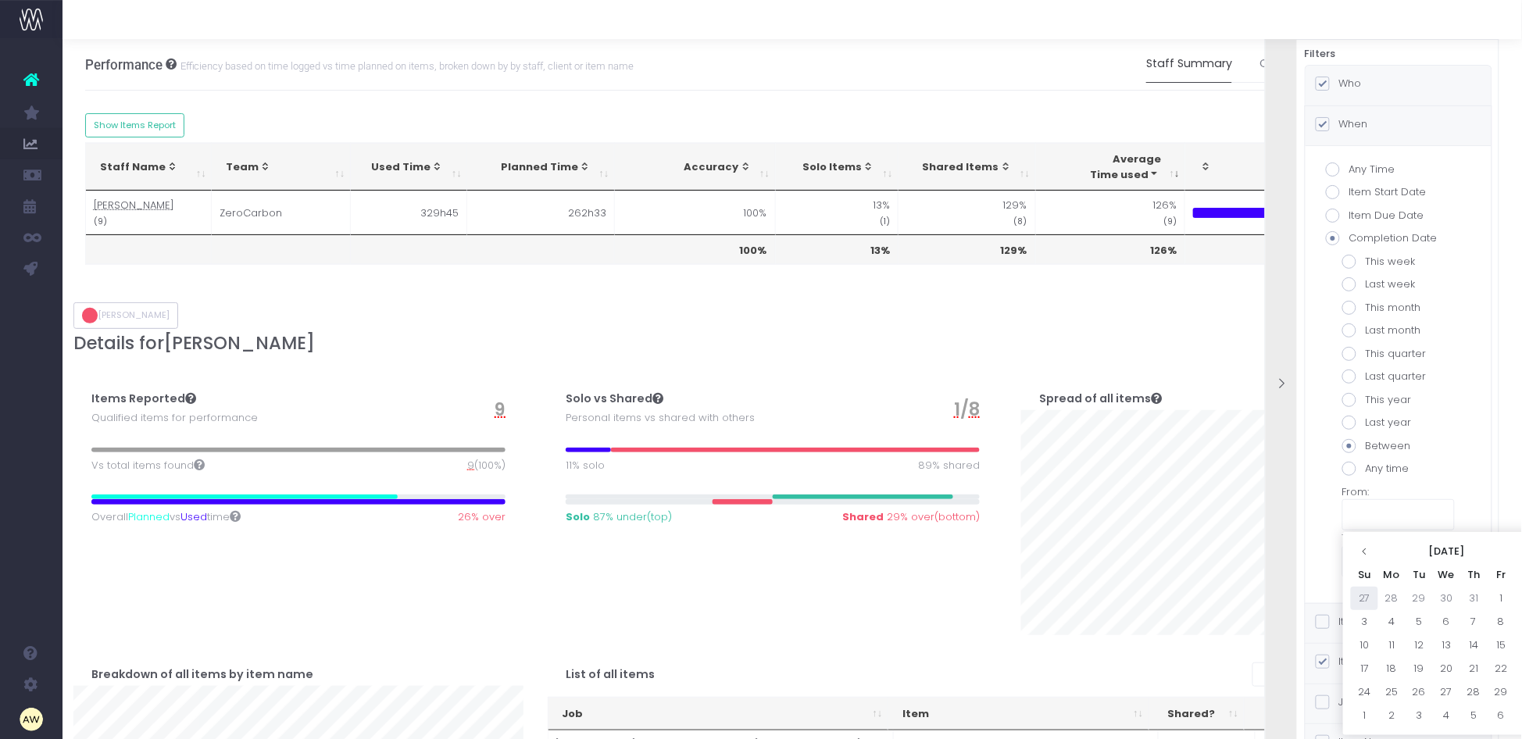
type input "[DATE]"
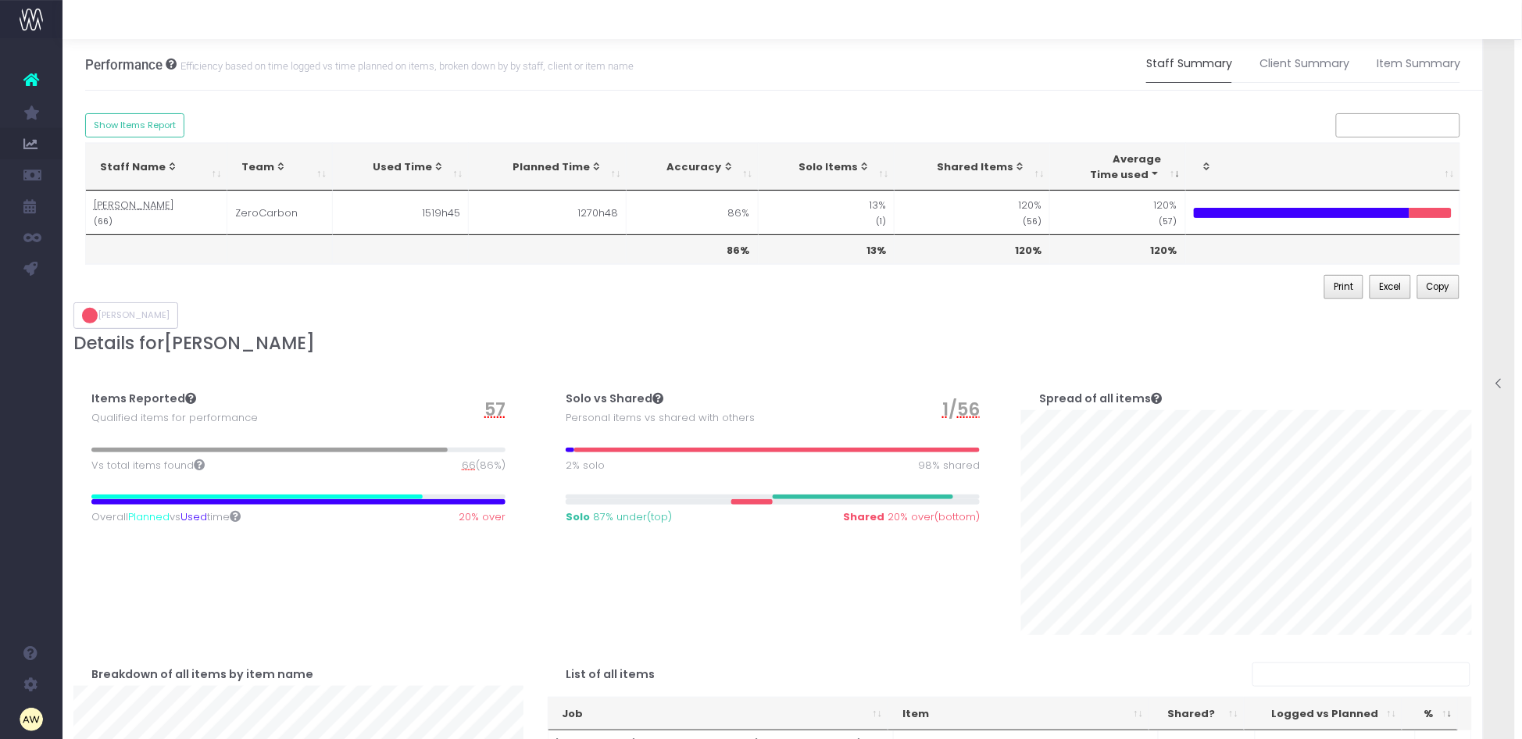
click at [522, 571] on div "Items Reported Qualified items for performance 57 Vs total items found 66 (86%)…" at bounding box center [299, 498] width 474 height 276
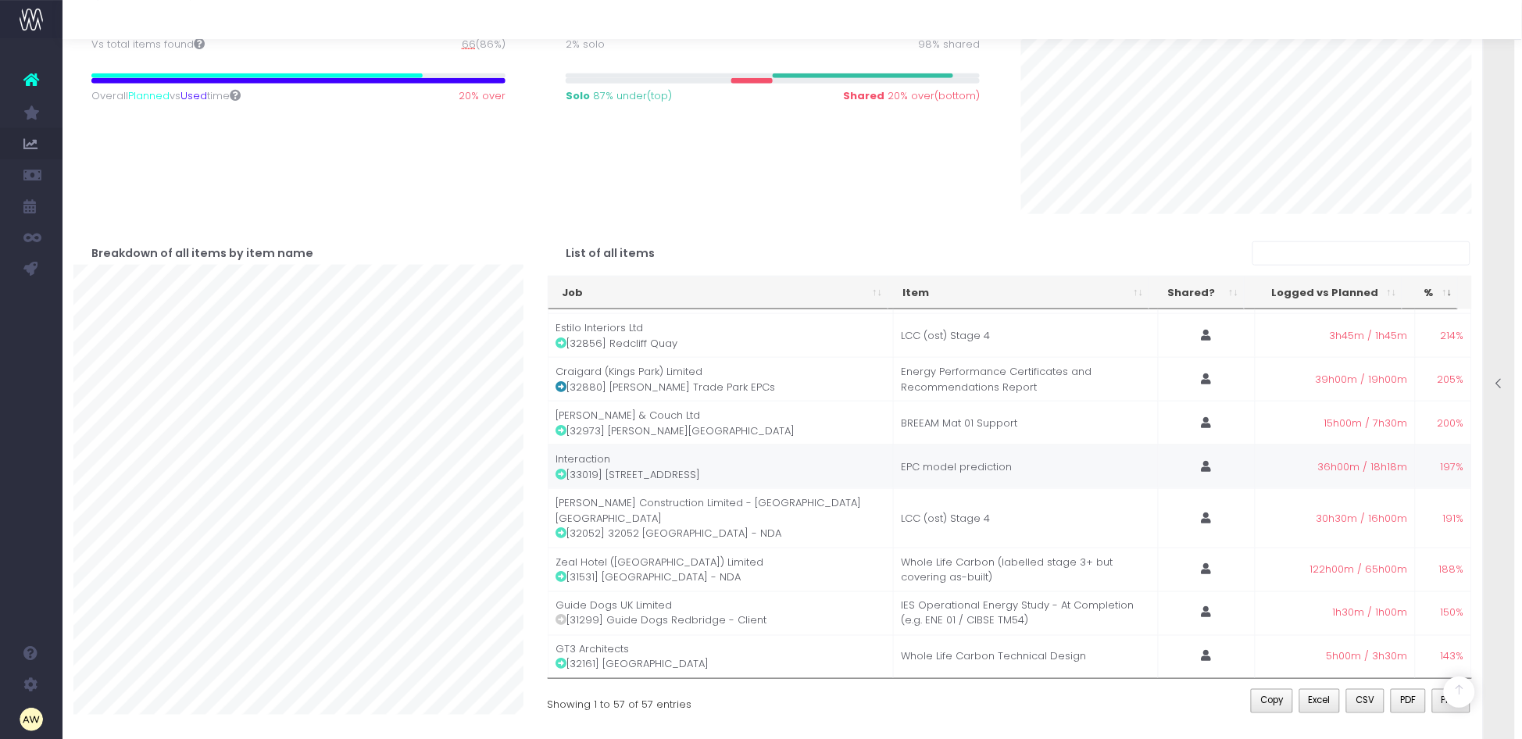
scroll to position [195, 0]
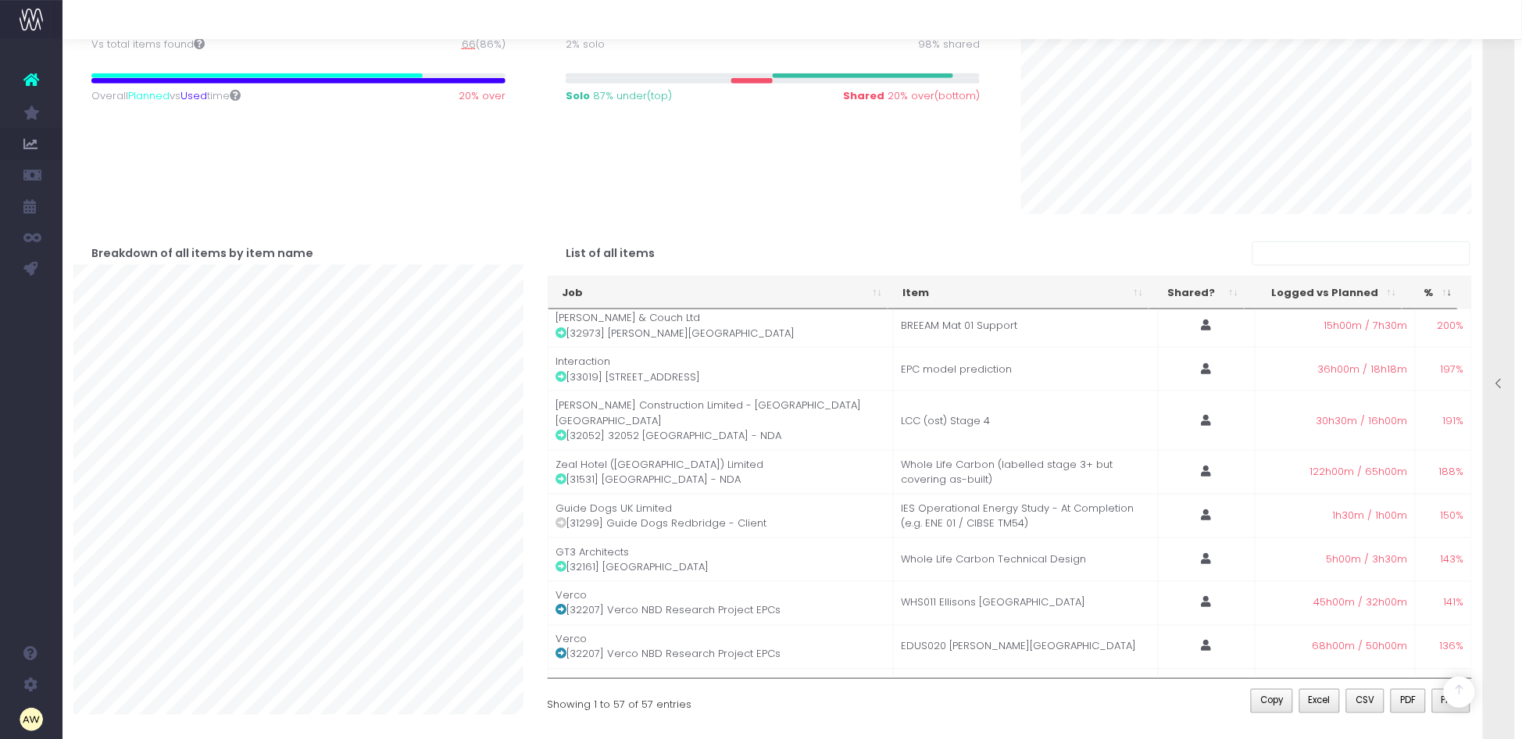
click at [1505, 377] on icon at bounding box center [1500, 383] width 13 height 13
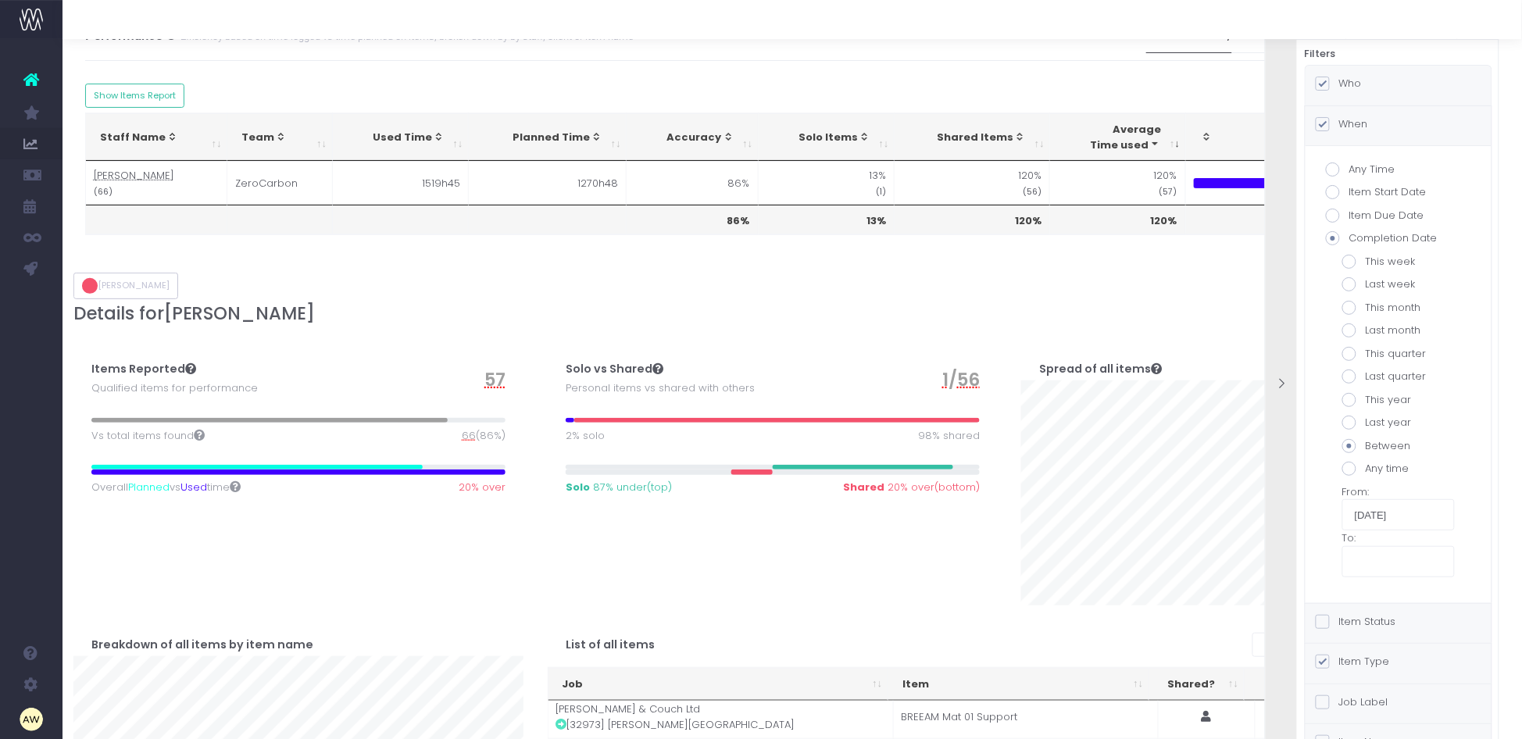
scroll to position [0, 0]
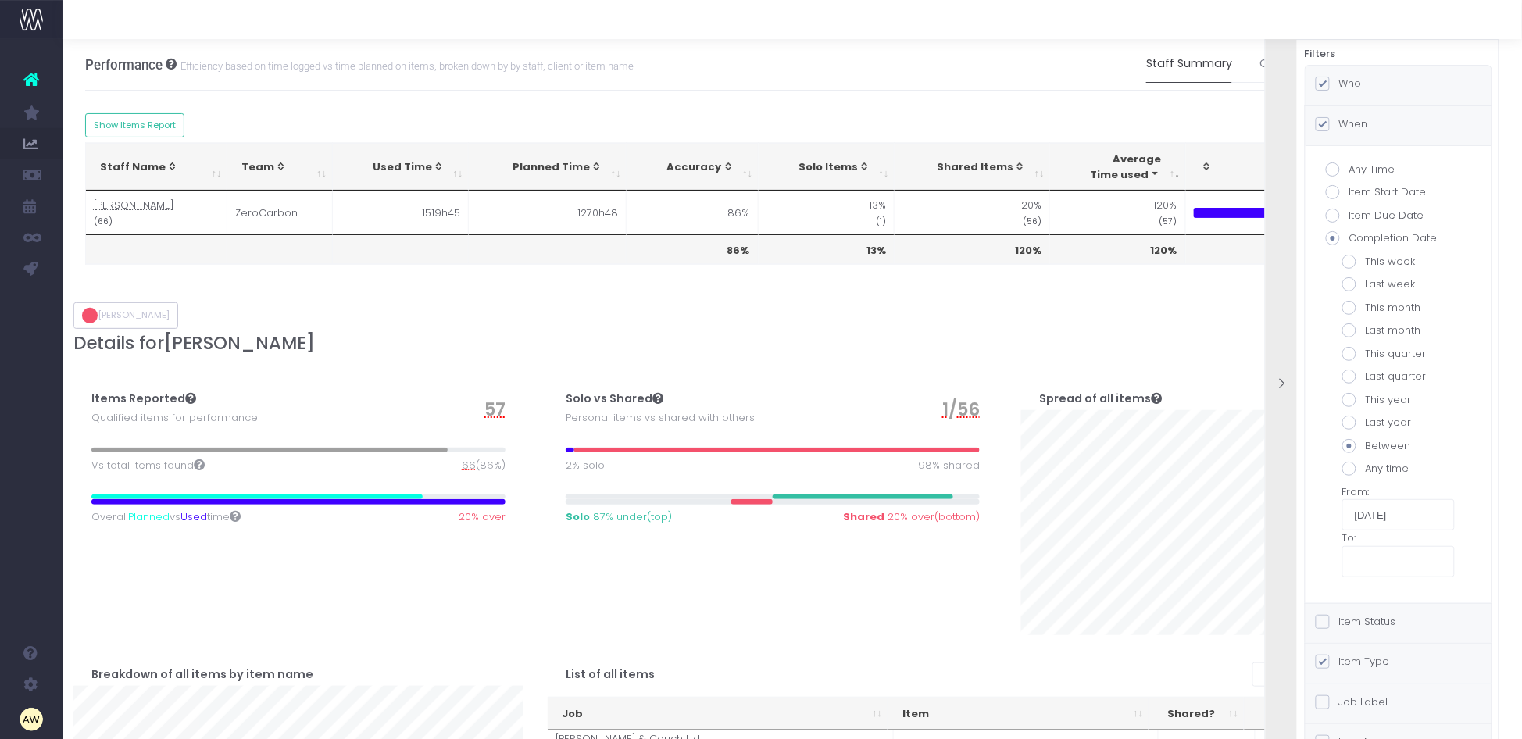
drag, startPoint x: 1283, startPoint y: 399, endPoint x: 1267, endPoint y: 409, distance: 19.3
click at [1283, 399] on div at bounding box center [1281, 385] width 31 height 738
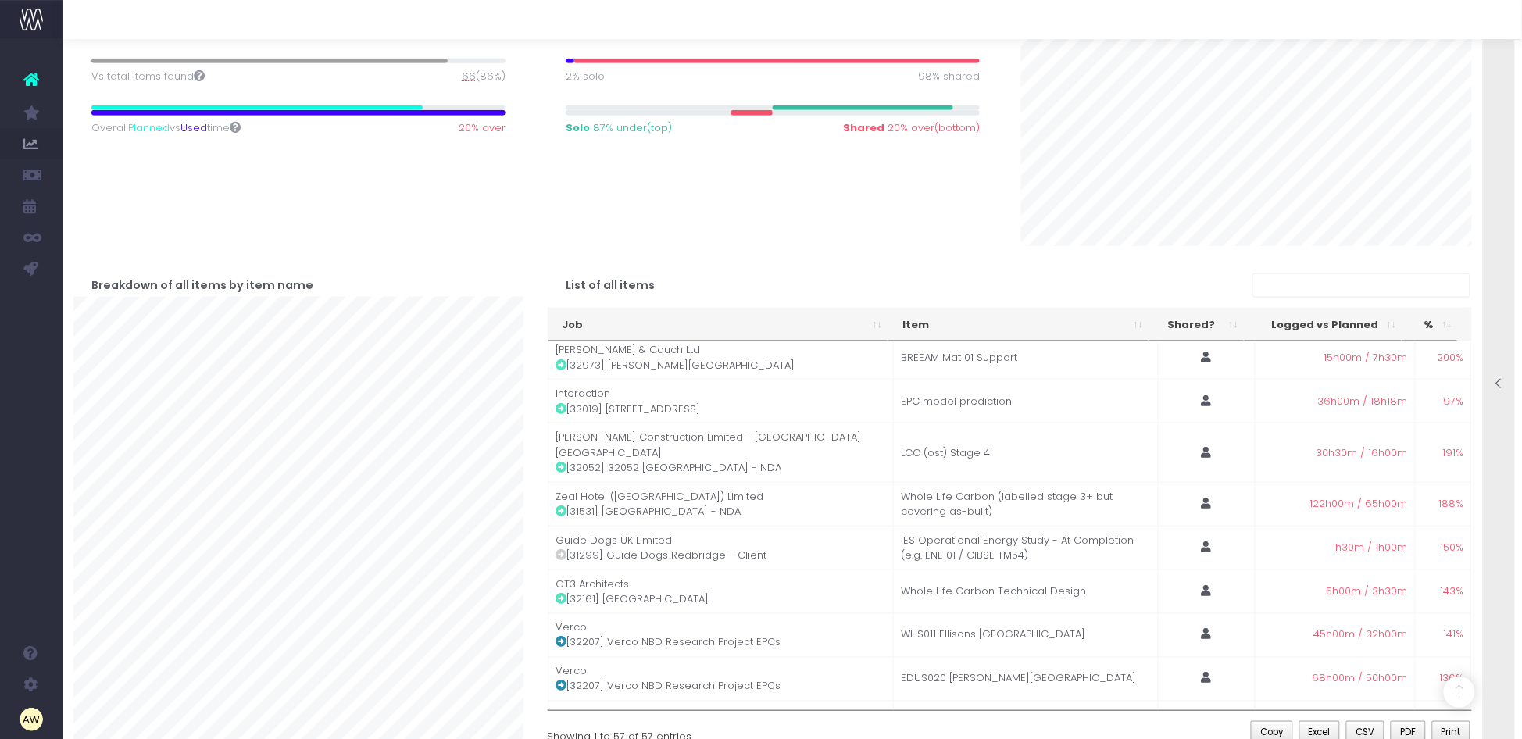
scroll to position [391, 0]
click at [1325, 323] on th "Logged vs Planned" at bounding box center [1324, 323] width 158 height 33
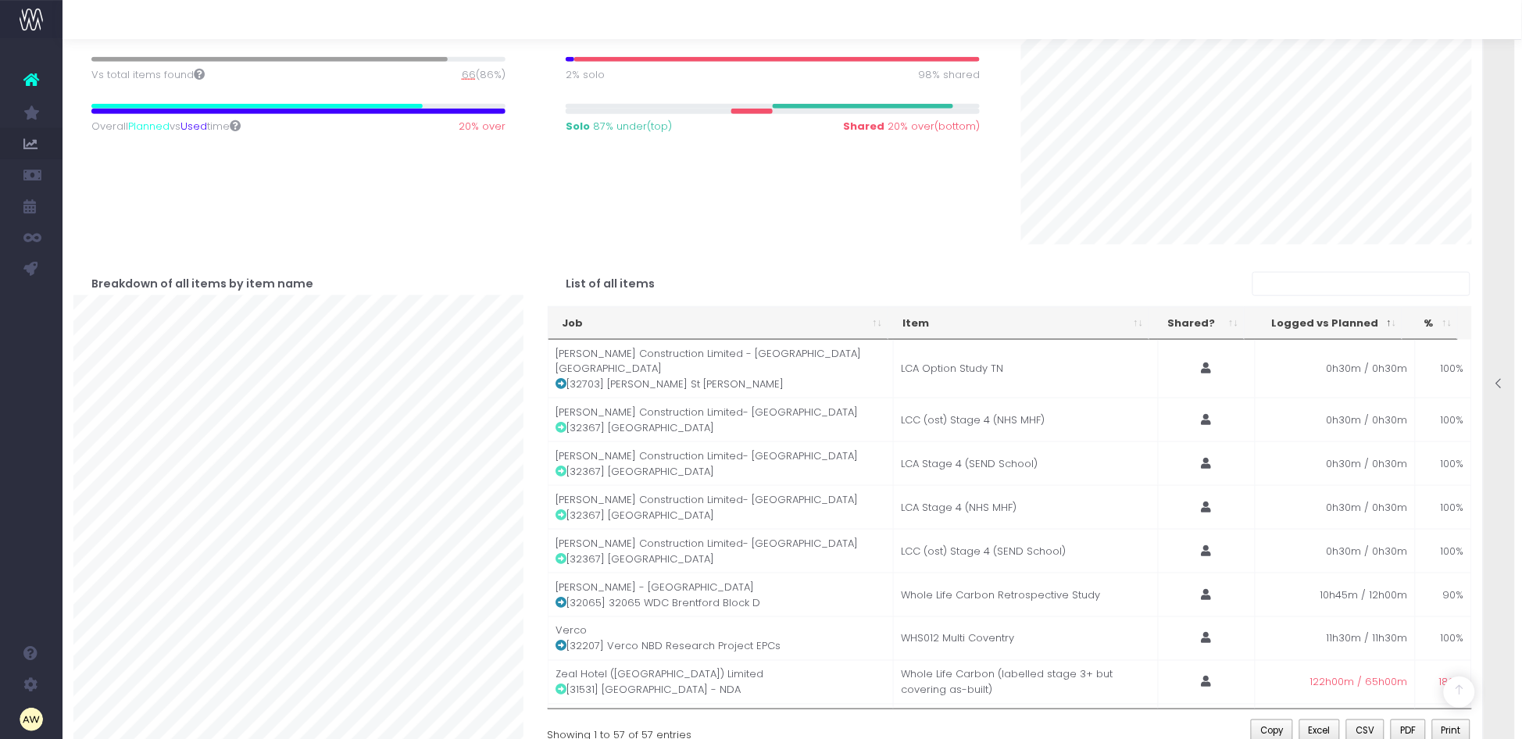
click at [1325, 323] on th "Logged vs Planned" at bounding box center [1324, 323] width 158 height 33
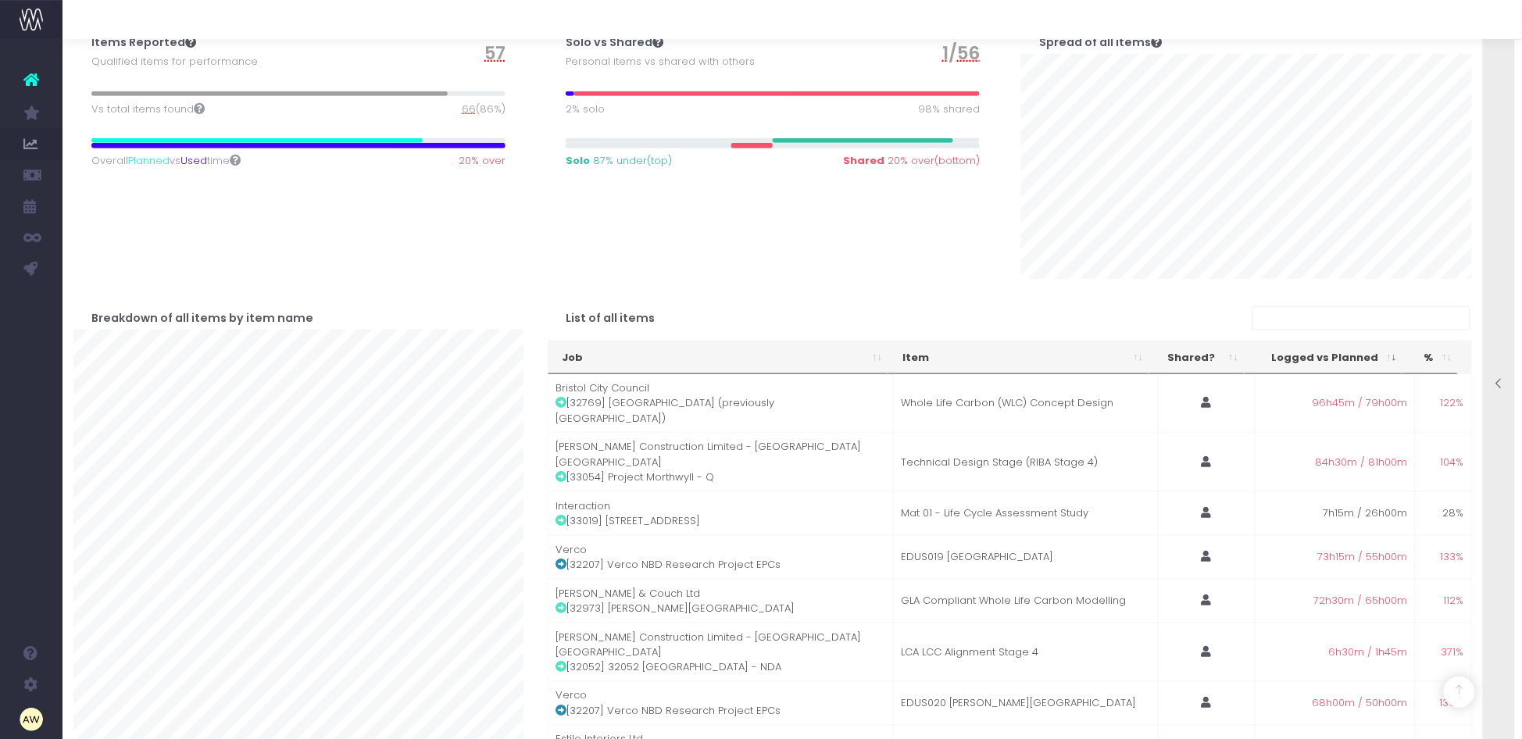
scroll to position [391, 0]
